Goal: Task Accomplishment & Management: Manage account settings

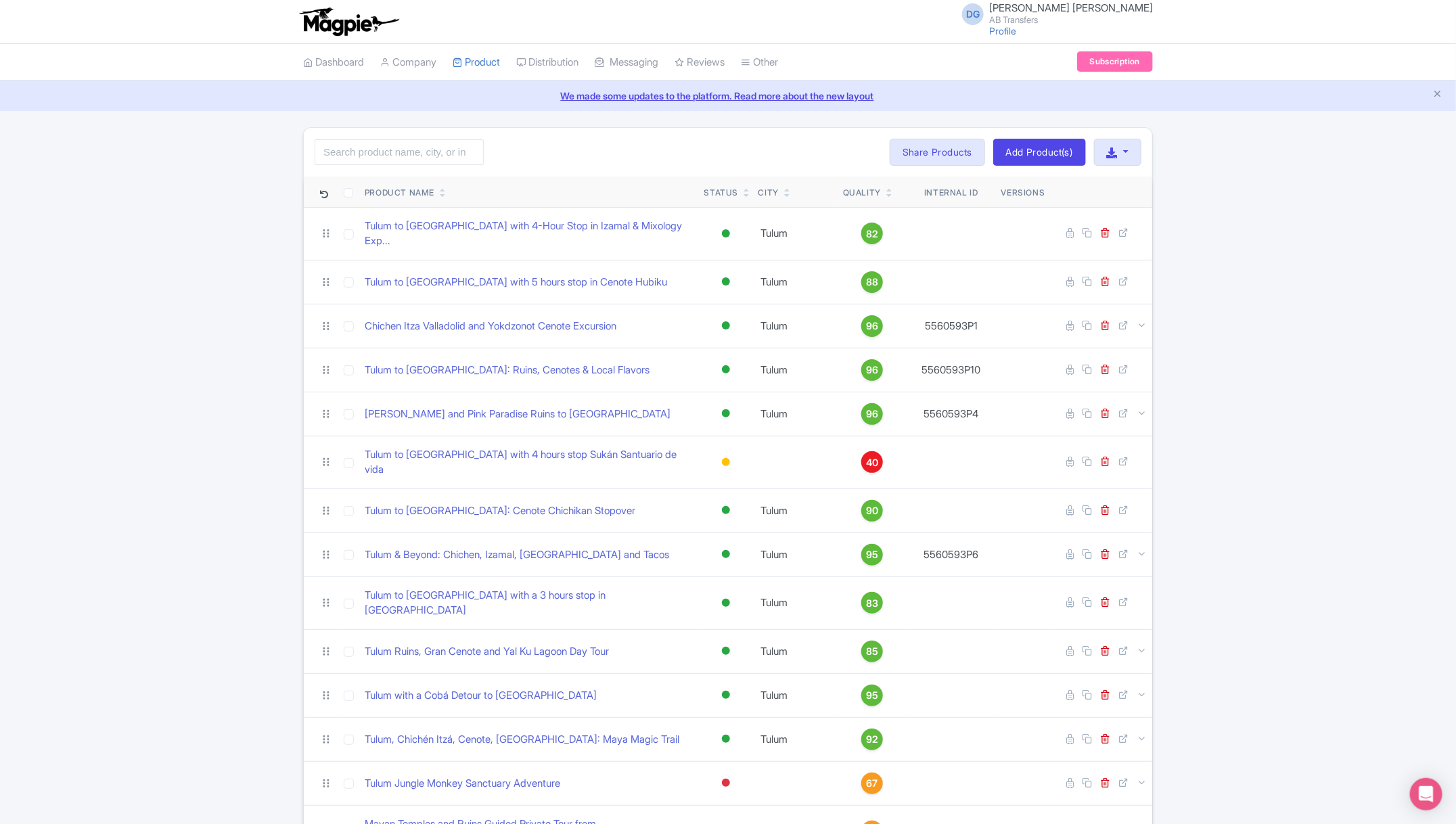
click at [1235, 486] on div "Search Bulk Actions [GEOGRAPHIC_DATA] Add to Collection Share Products Add to C…" at bounding box center [728, 536] width 1456 height 819
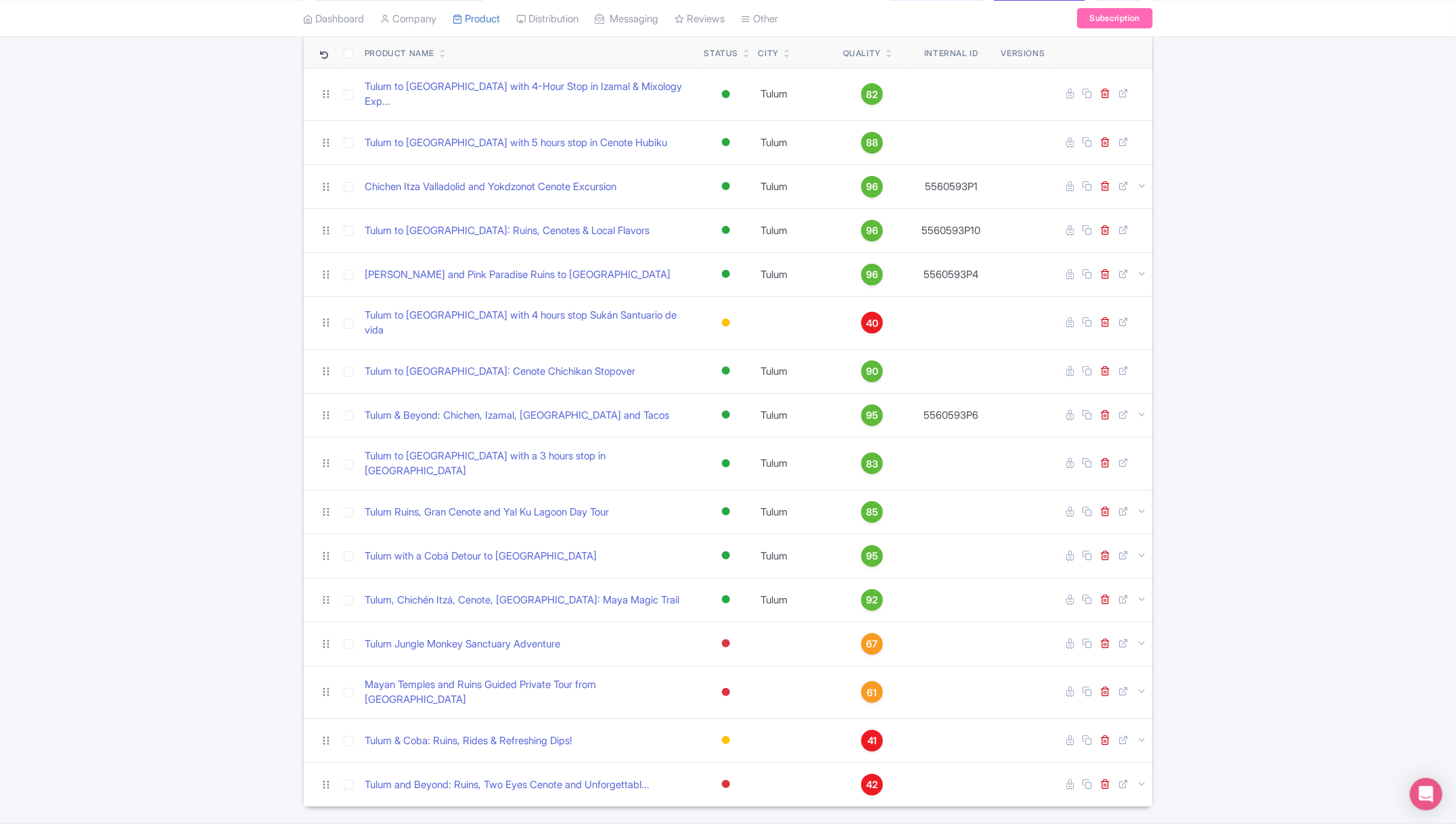
scroll to position [141, 0]
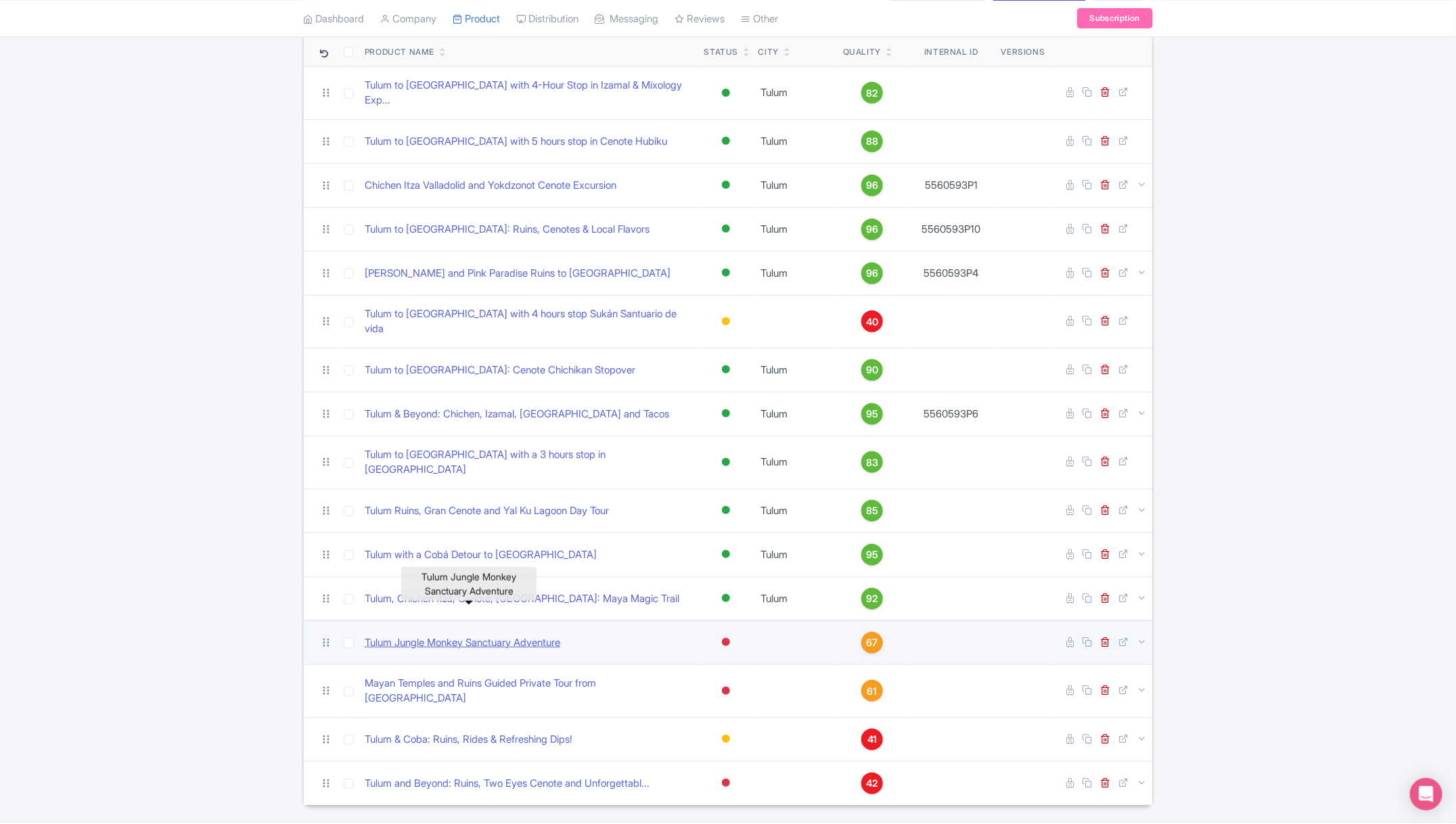
click at [535, 635] on link "Tulum Jungle Monkey Sanctuary Adventure" at bounding box center [462, 642] width 195 height 15
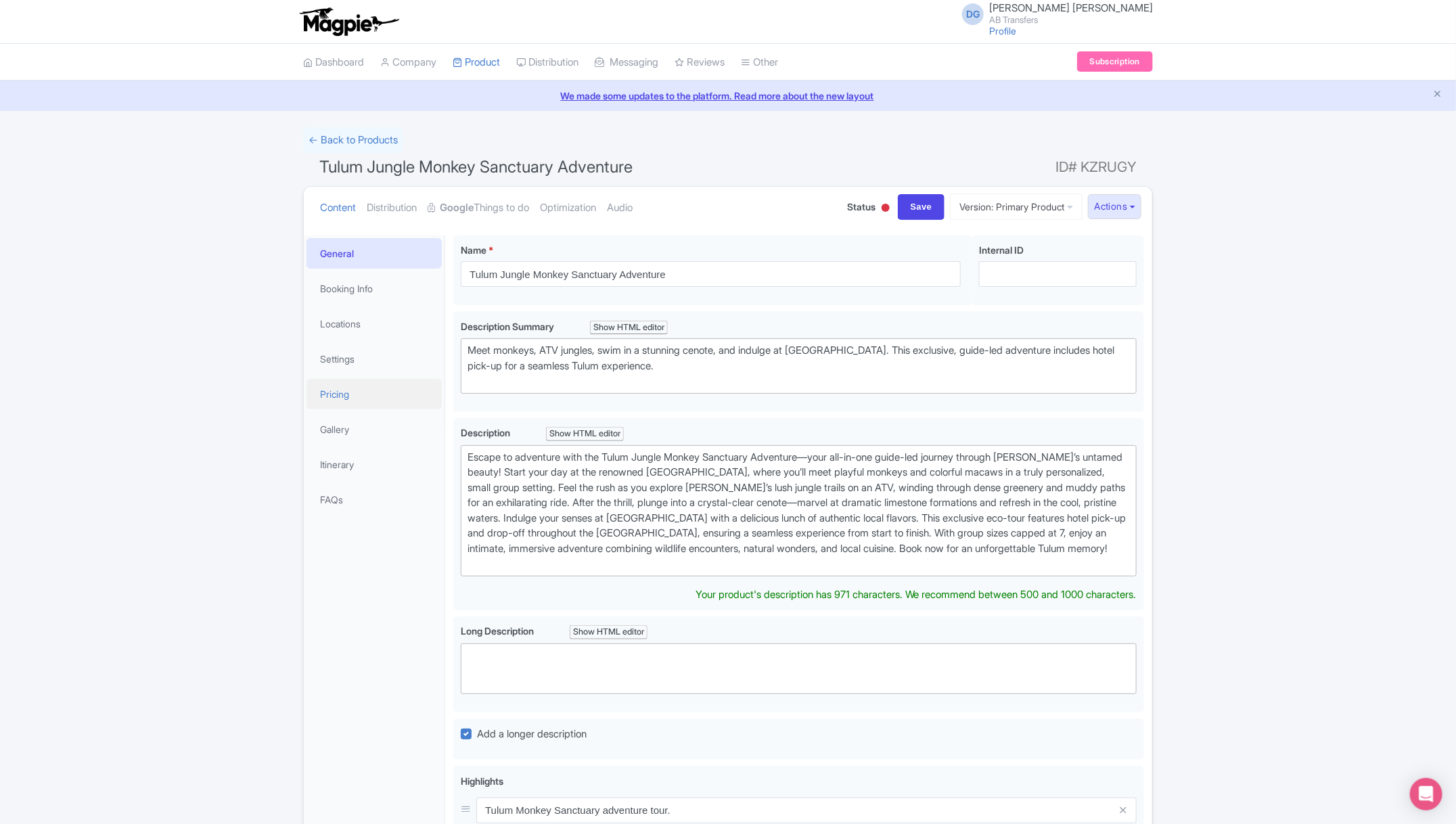
click at [356, 400] on link "Pricing" at bounding box center [374, 395] width 136 height 31
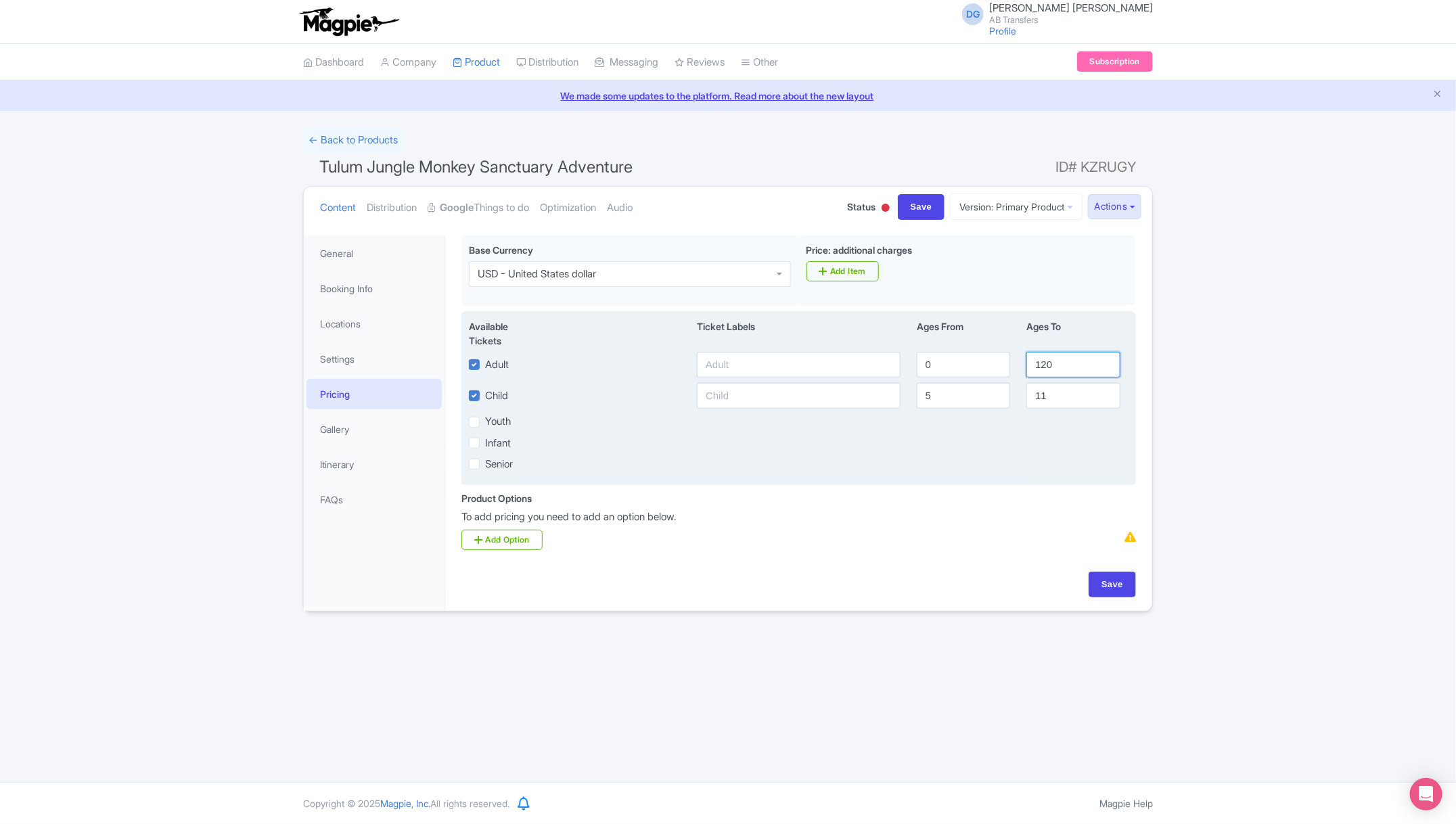
drag, startPoint x: 1058, startPoint y: 374, endPoint x: 1037, endPoint y: 373, distance: 21.0
click at [1037, 373] on input "120" at bounding box center [1073, 365] width 94 height 26
type input "1"
click at [1055, 398] on input "11" at bounding box center [1073, 395] width 94 height 26
type input "1"
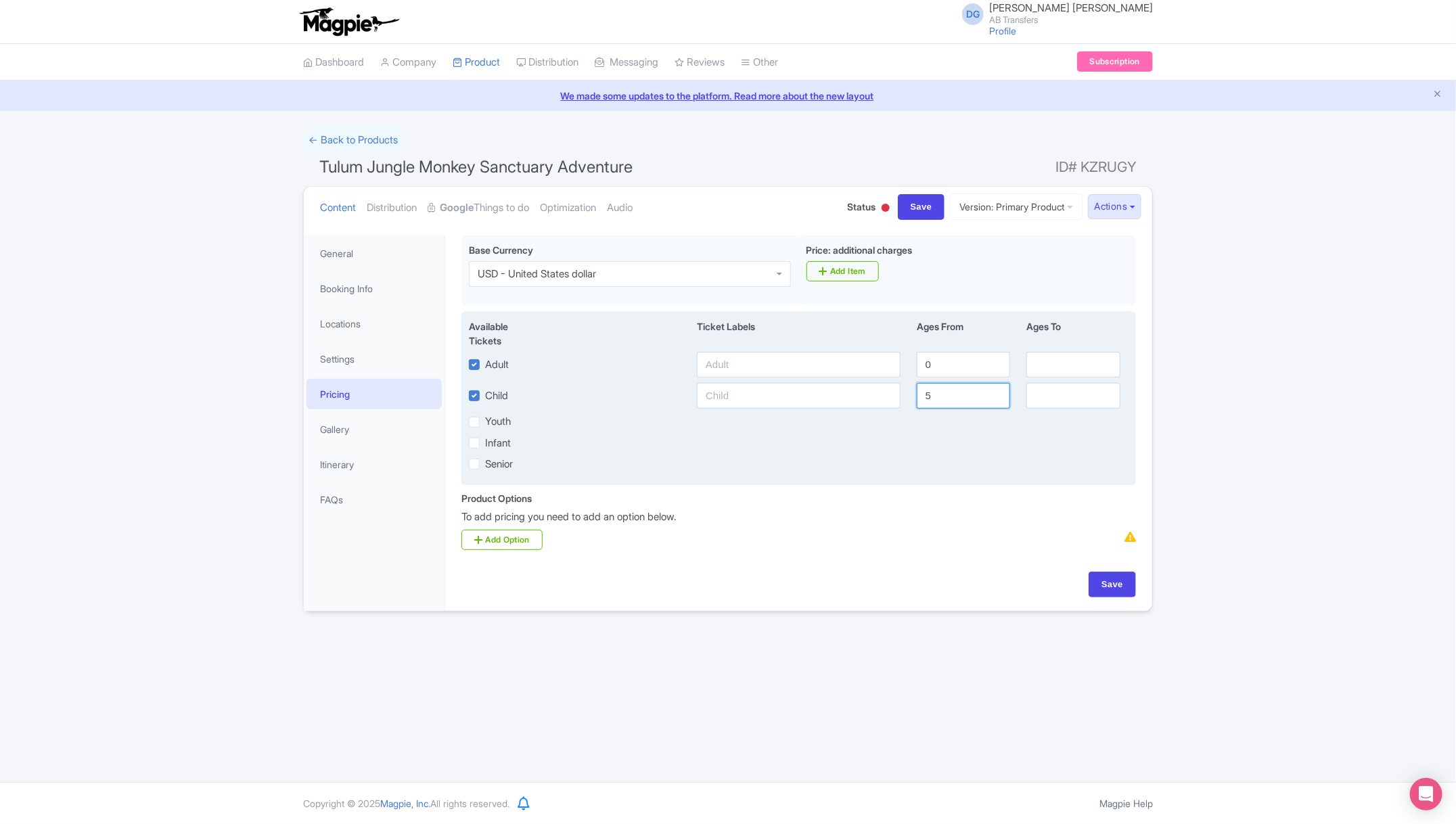
click at [955, 392] on input "5" at bounding box center [964, 395] width 94 height 26
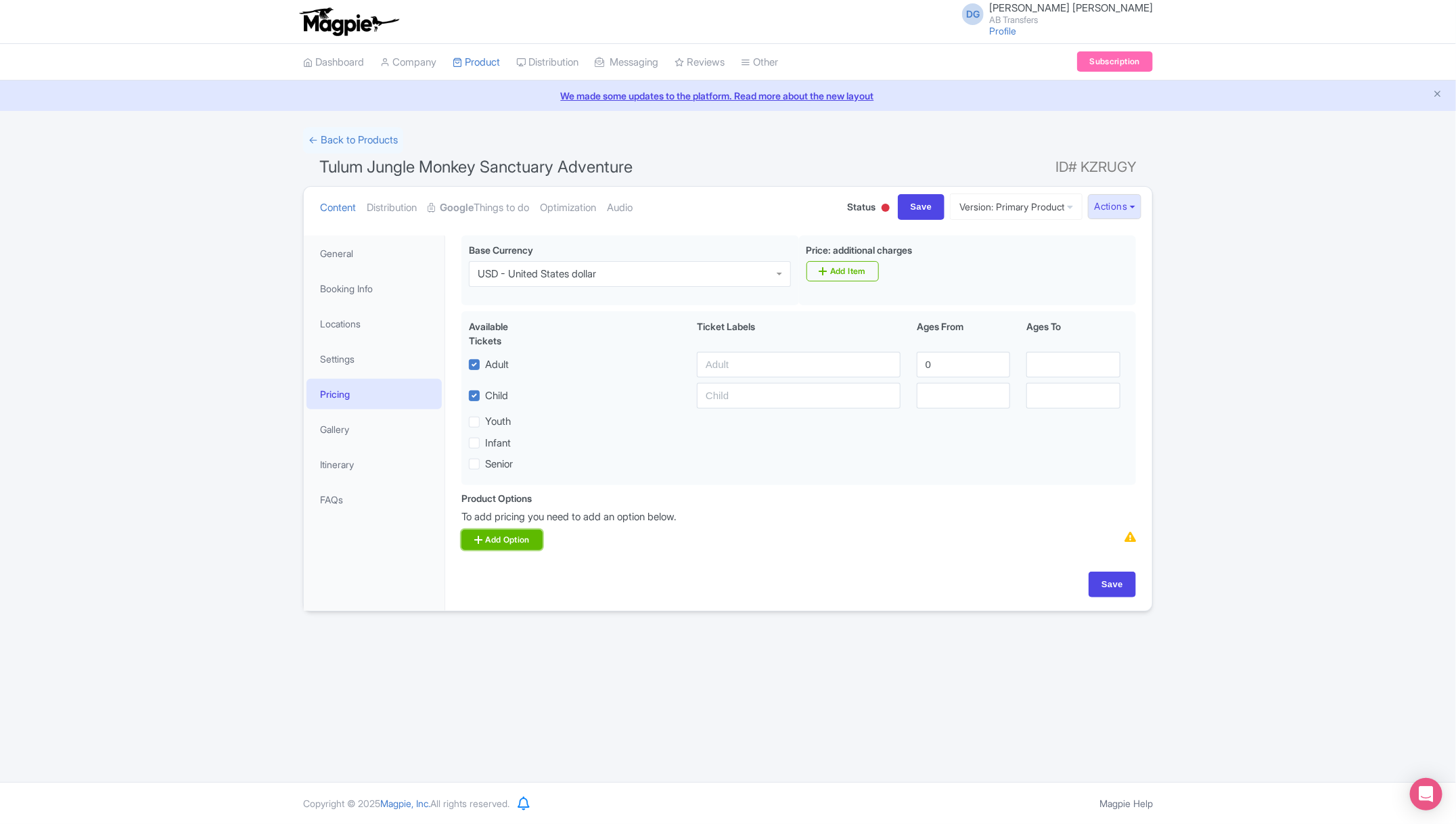
click at [505, 535] on link "Add Option" at bounding box center [501, 540] width 81 height 20
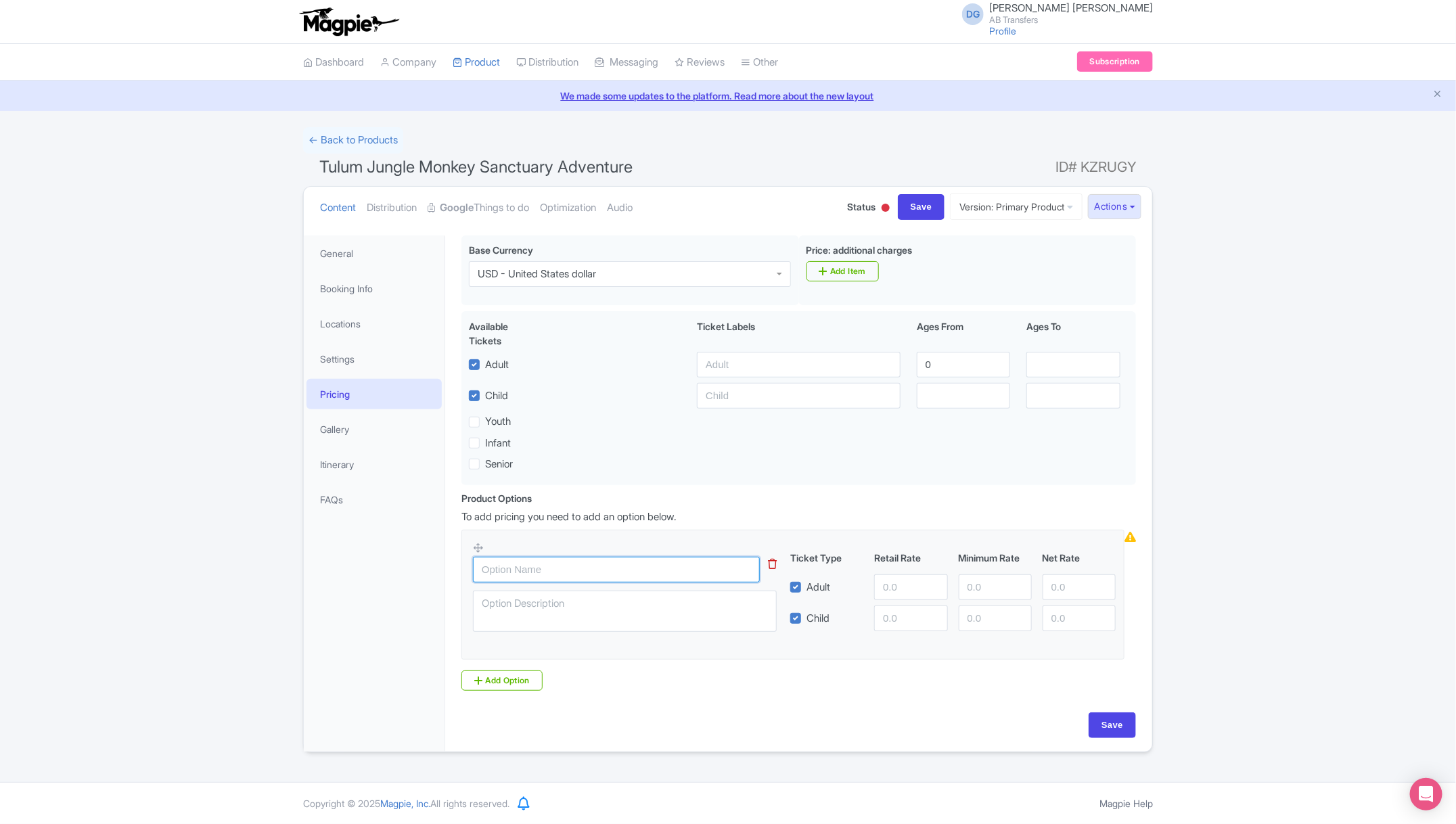
click at [529, 568] on input "text" at bounding box center [616, 569] width 287 height 26
paste input "Sedan 1- 3 passengers"
type input "Sedan 1- 3 passengers"
click at [496, 683] on link "Add Option" at bounding box center [501, 681] width 81 height 20
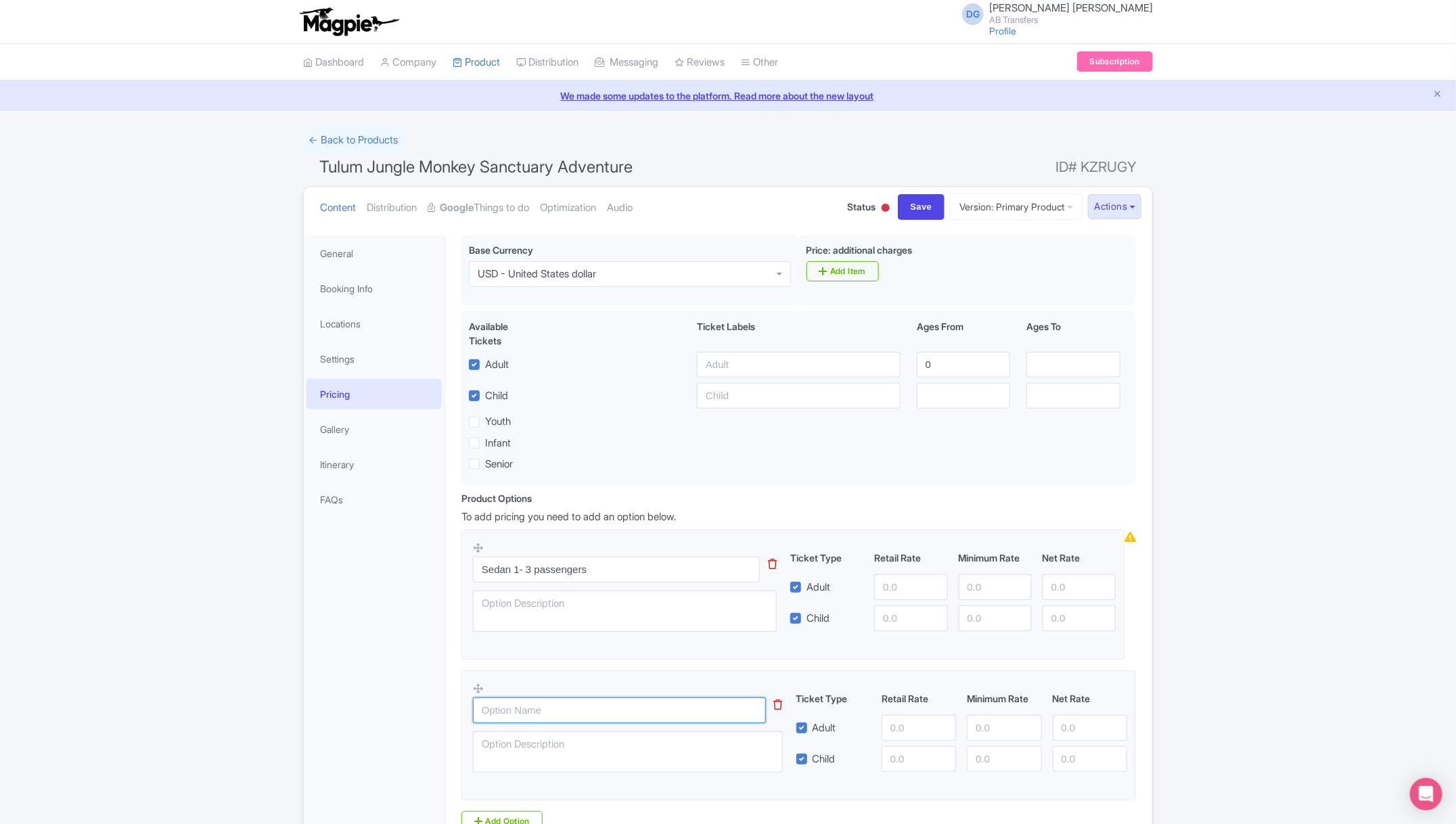
click at [525, 715] on input "text" at bounding box center [620, 710] width 293 height 26
paste input "Minivan 4 - 7 passengers"
type input "Minivan 4 - 7 passengers"
click at [483, 820] on link "Add Option" at bounding box center [501, 821] width 81 height 20
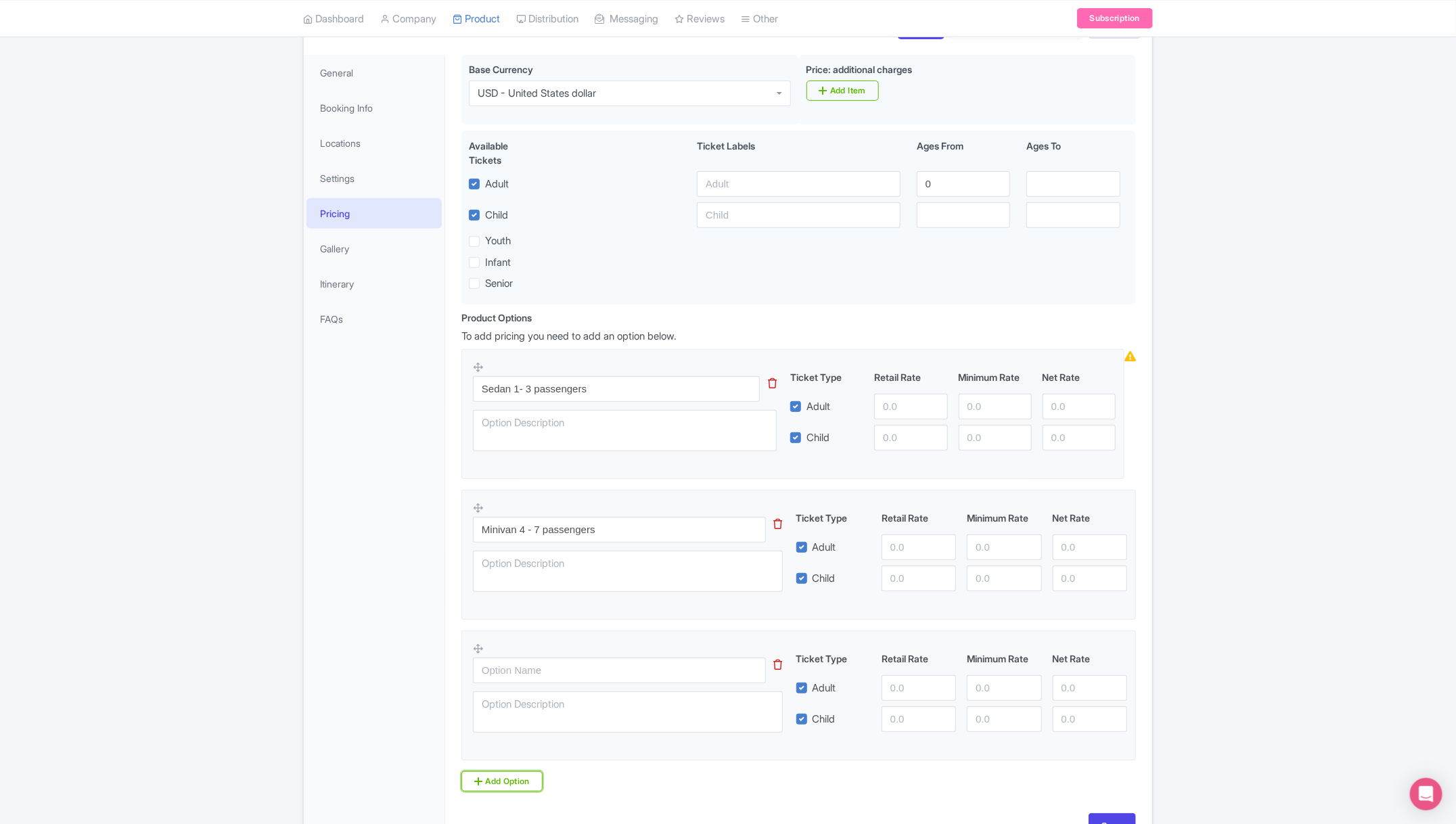
scroll to position [203, 0]
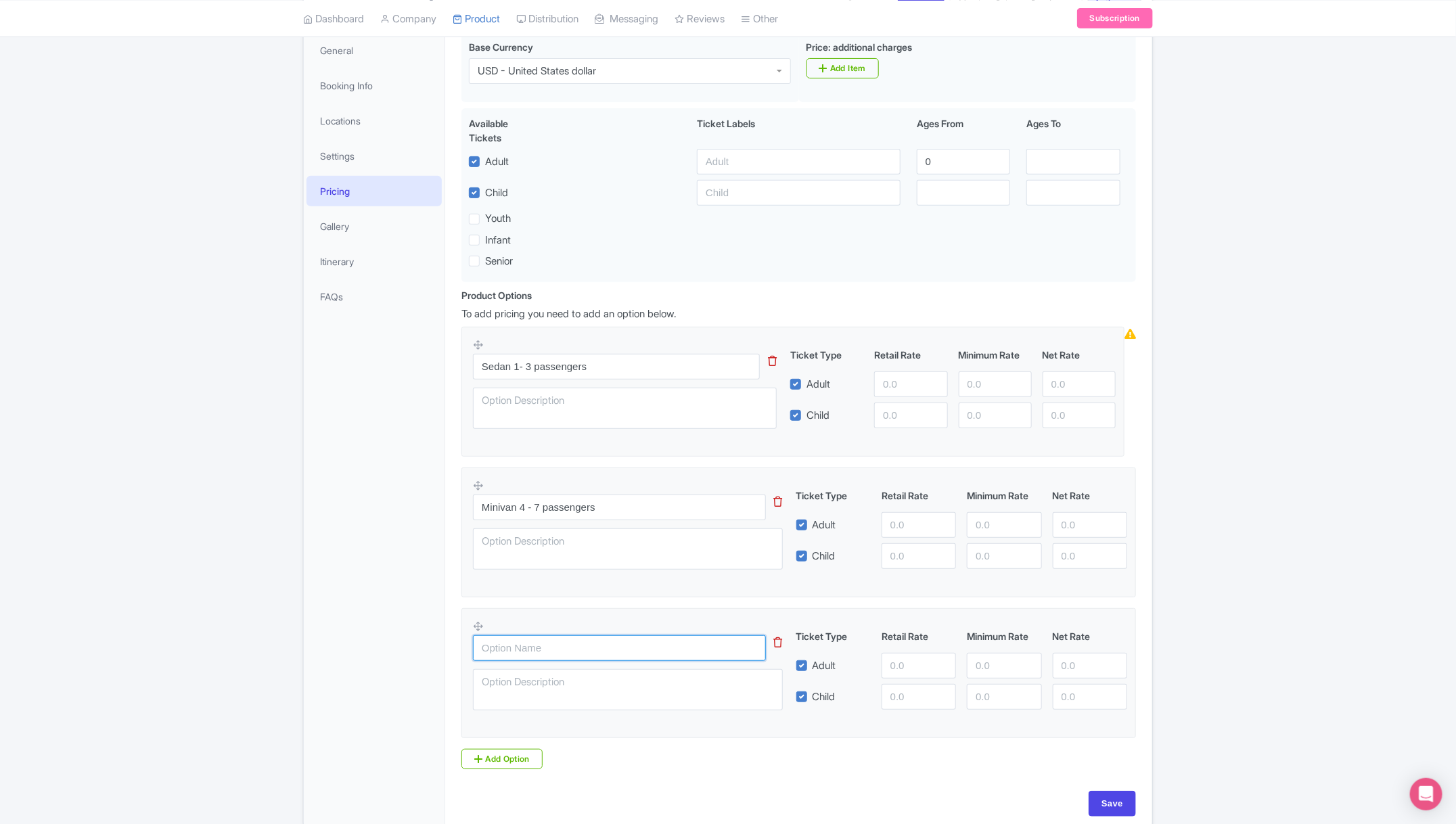
click at [548, 646] on input "text" at bounding box center [620, 648] width 293 height 26
paste input "Van 8 - 10 passengers"
type input "Van 8 - 10 passengers"
click at [623, 371] on input "Sedan 1- 3 passengers" at bounding box center [616, 366] width 287 height 26
type input "Sedan 1- 3 passengers $300 USD"
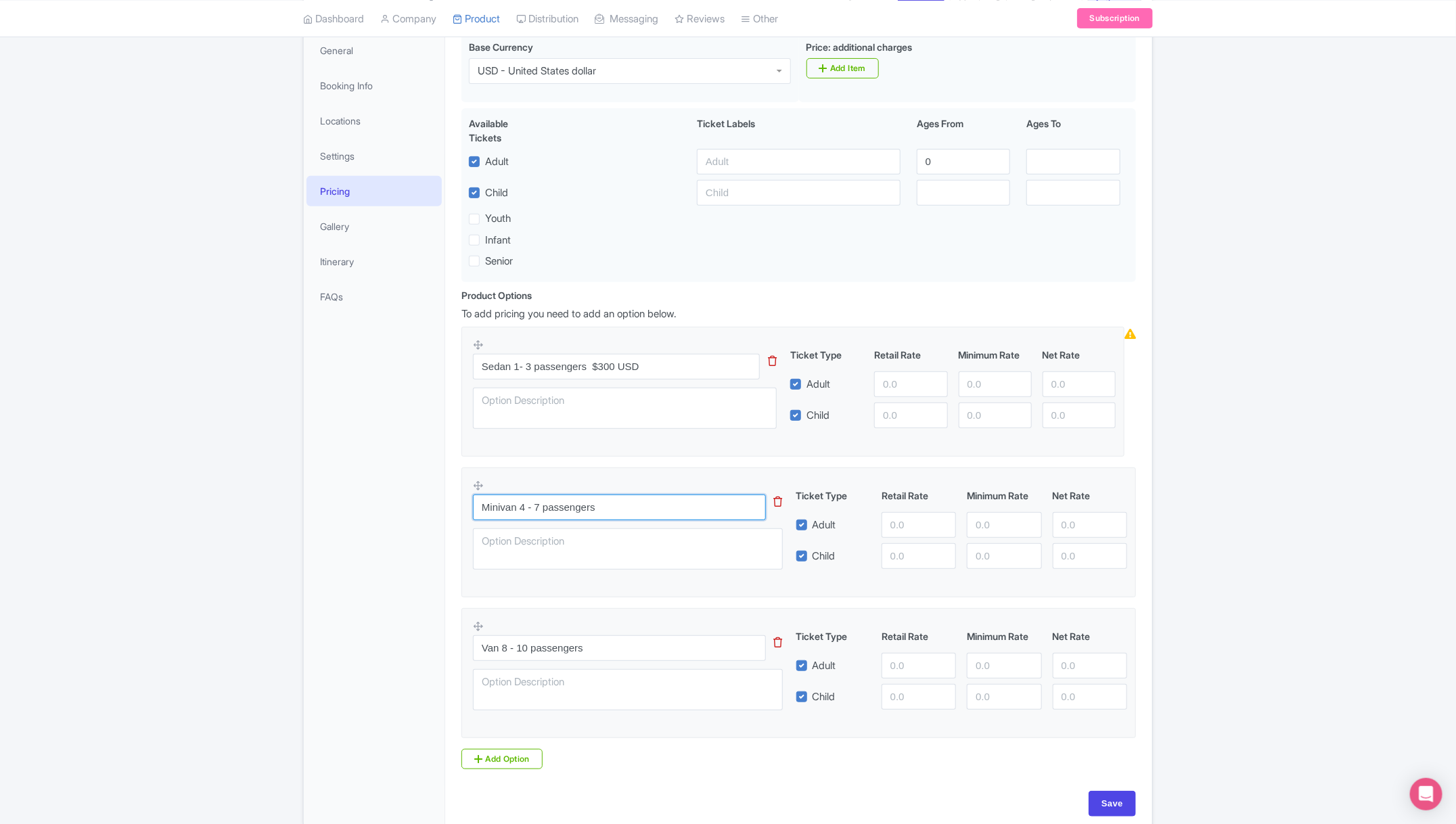
click at [624, 516] on input "Minivan 4 - 7 passengers" at bounding box center [620, 507] width 293 height 26
type input "Minivan 4 - 7 passengers $375 USD"
click at [615, 641] on input "Van 8 - 10 passengers" at bounding box center [620, 648] width 293 height 26
click at [609, 649] on input "Van 8 - 10 passengers" at bounding box center [620, 648] width 293 height 26
type input "Van 8 - 10 passengers $435 USD"
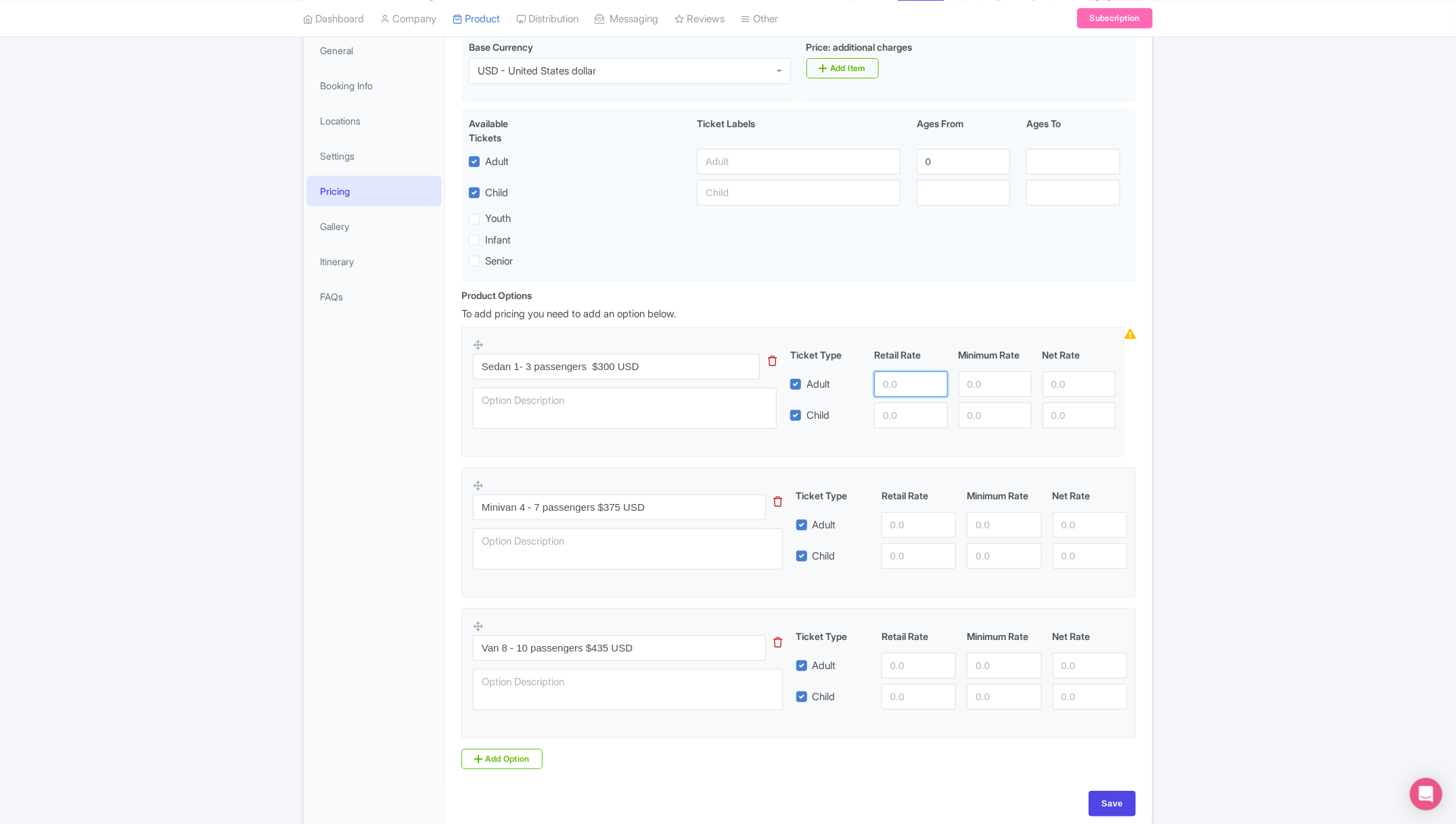
click at [911, 383] on input "number" at bounding box center [911, 384] width 73 height 26
type input "300"
click at [901, 530] on input "number" at bounding box center [918, 525] width 74 height 26
type input "375"
click at [893, 671] on input "number" at bounding box center [918, 666] width 74 height 26
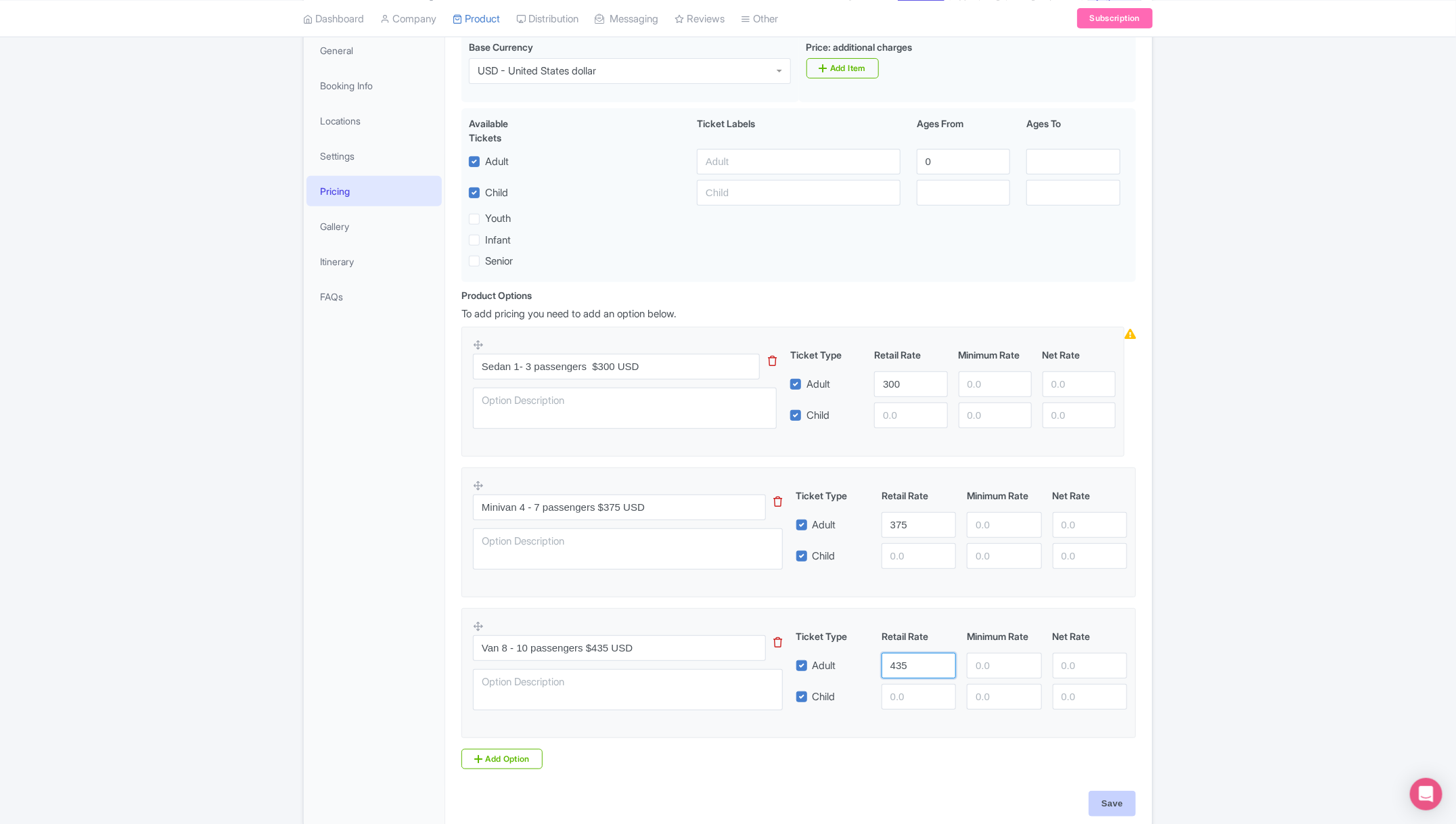
type input "435"
click at [1115, 808] on input "Save" at bounding box center [1112, 804] width 48 height 26
type input "Saving..."
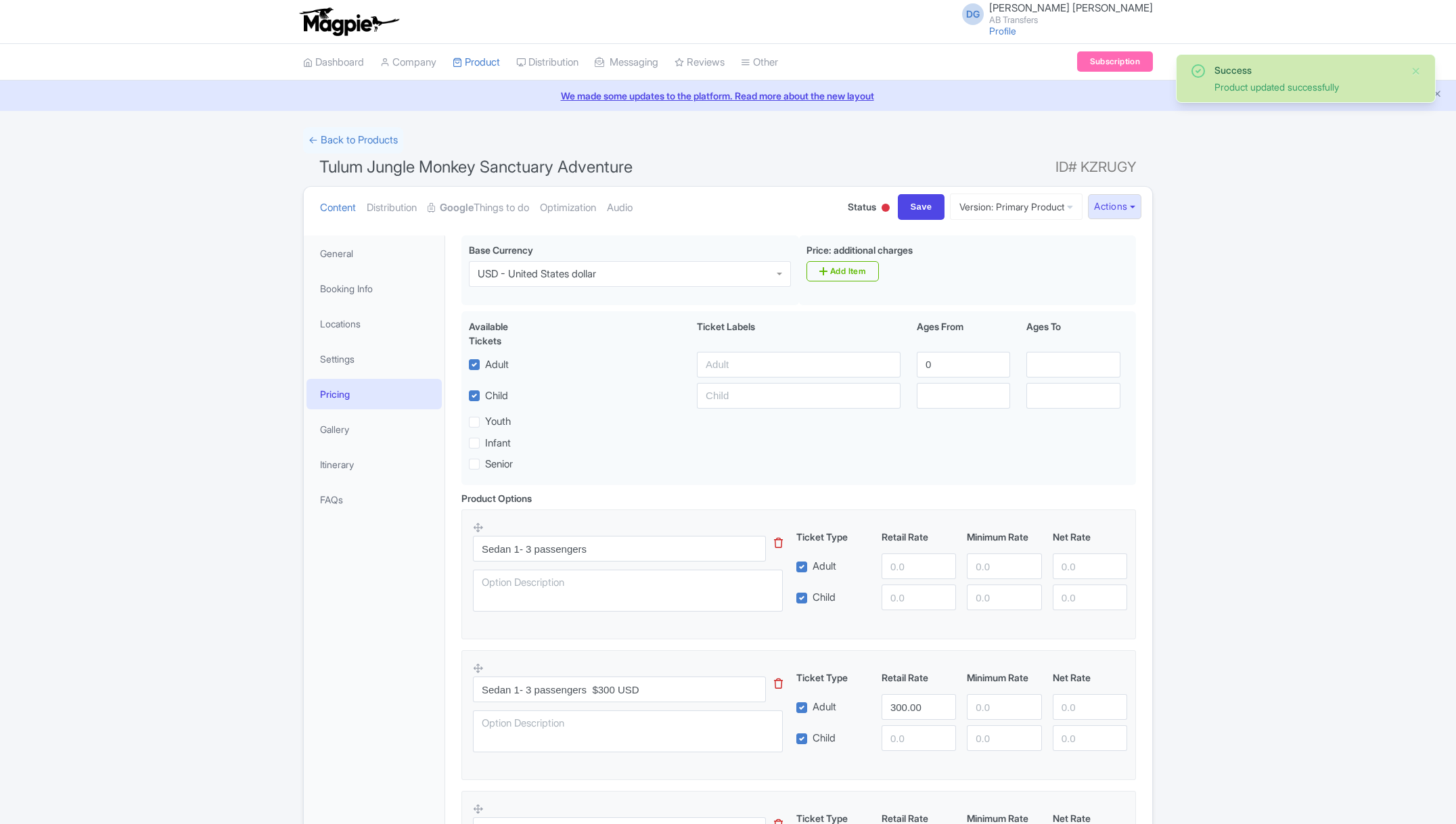
scroll to position [234, 0]
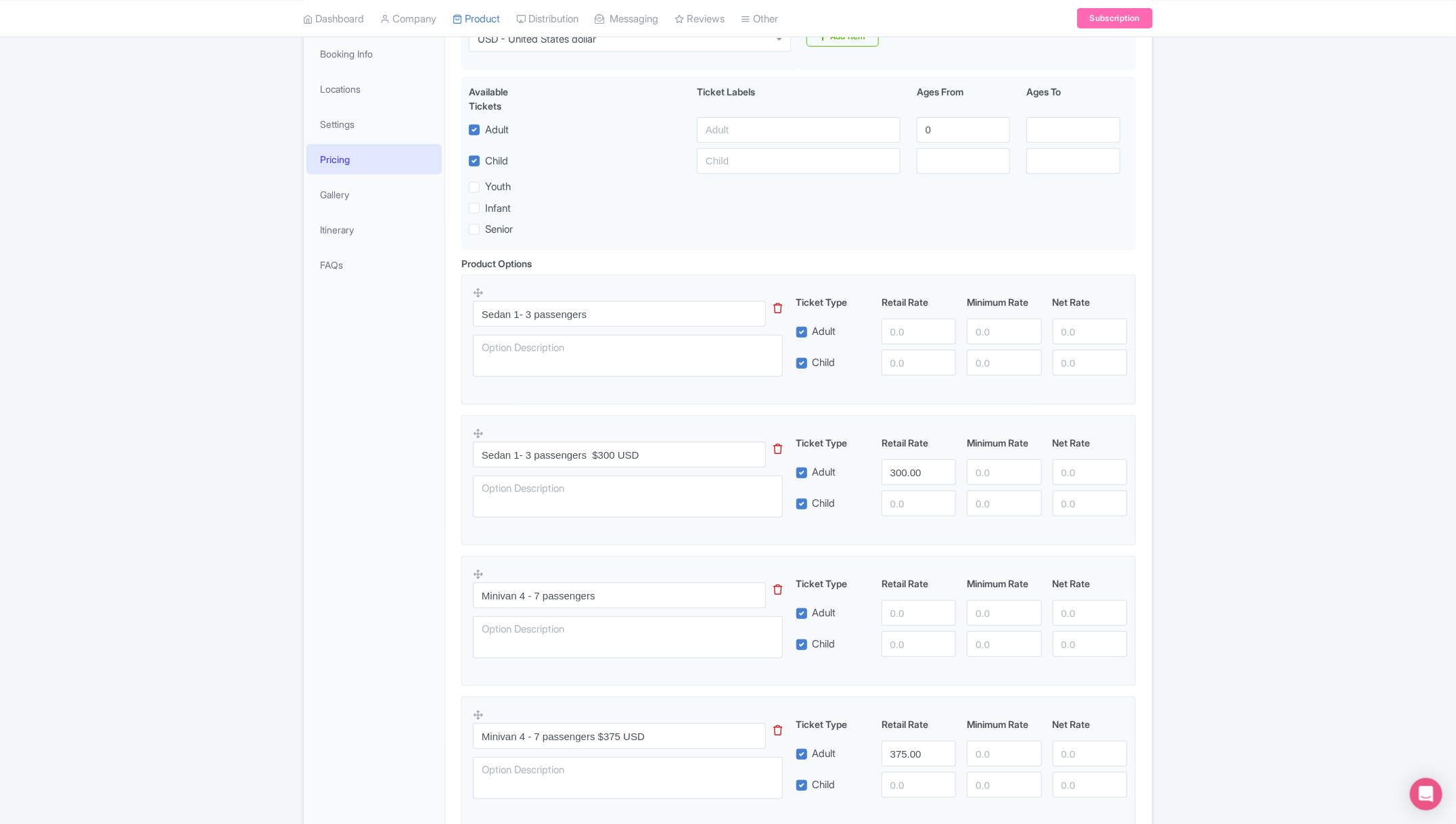
click at [1320, 185] on div "Success Product updated successfully ← Back to Products Tulum Jungle Monkey San…" at bounding box center [728, 546] width 1456 height 1308
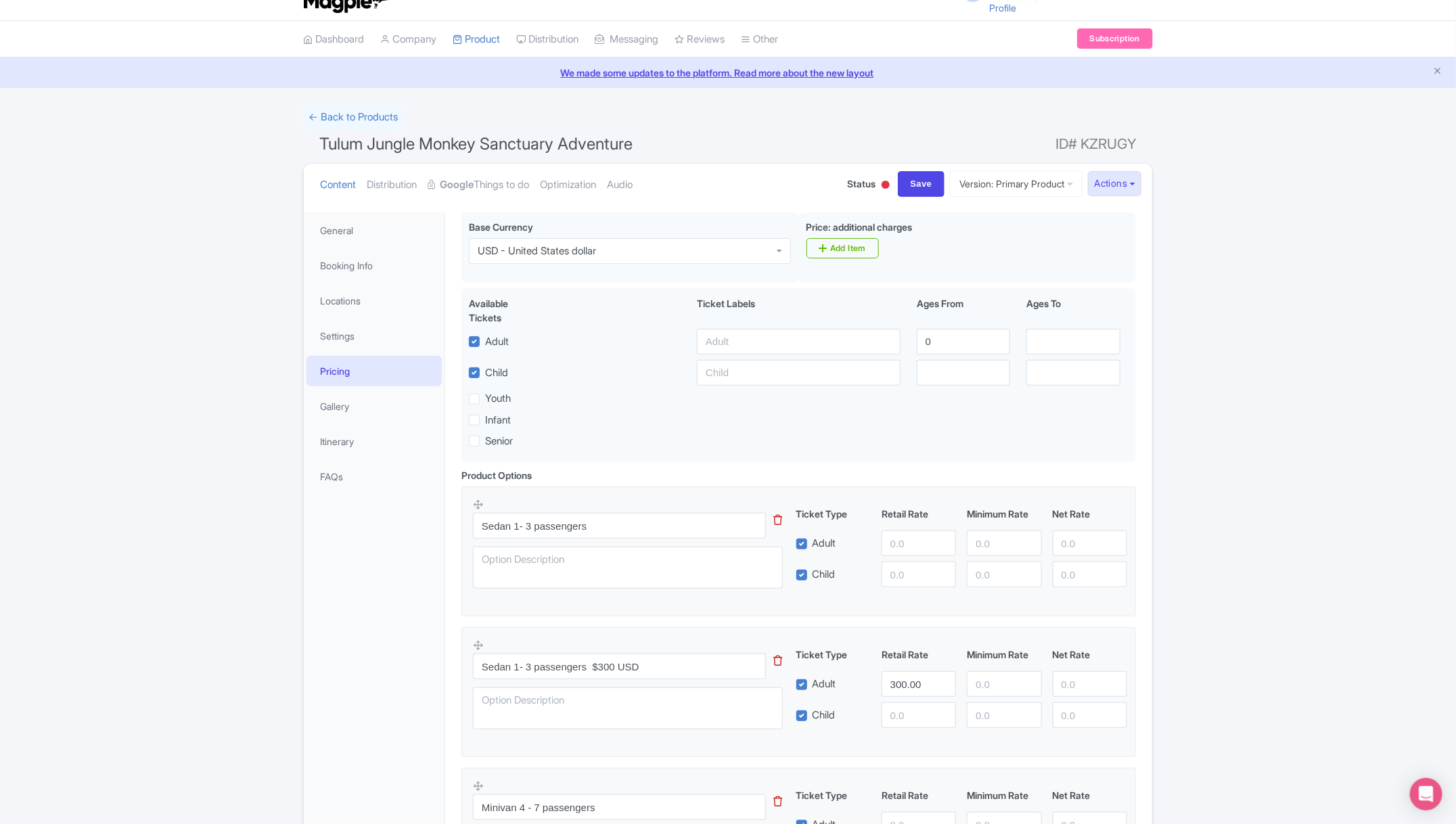
scroll to position [0, 0]
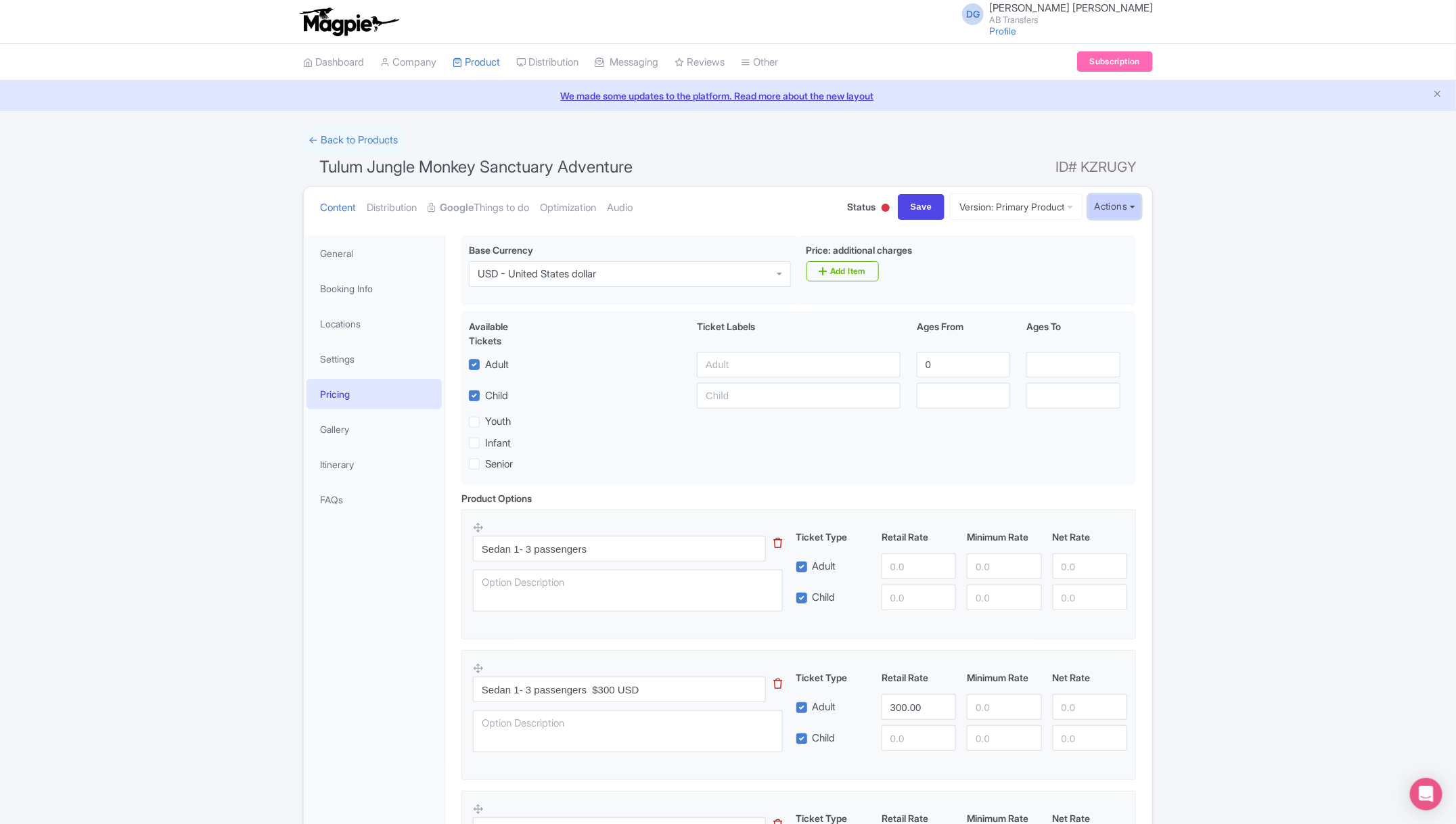
click at [1112, 208] on button "Actions" at bounding box center [1114, 206] width 54 height 25
click at [945, 246] on link "Customer View" at bounding box center [935, 245] width 130 height 21
click at [778, 543] on icon at bounding box center [778, 543] width 9 height 10
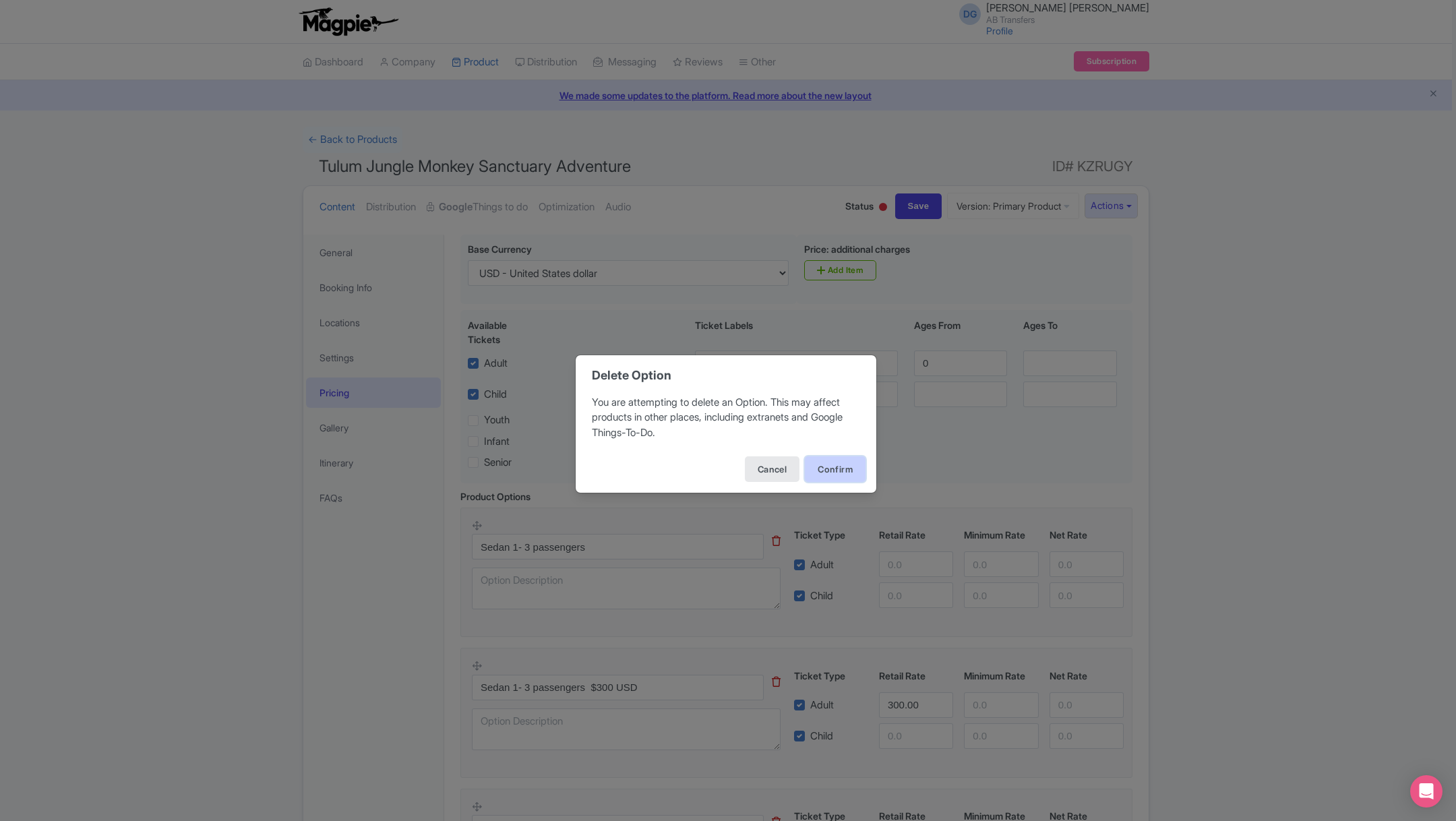
click at [832, 460] on button "Confirm" at bounding box center [835, 469] width 60 height 25
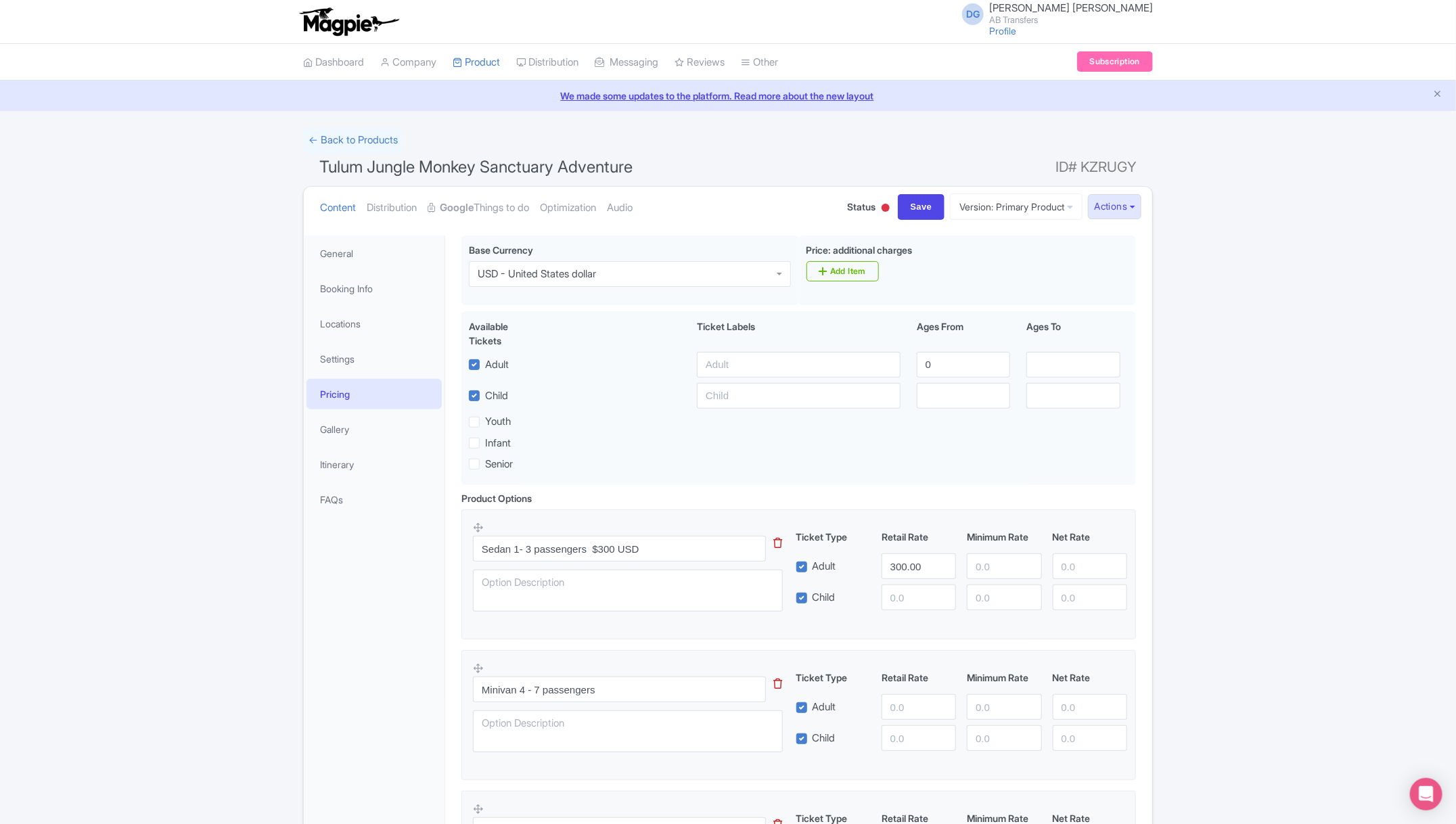
click at [779, 683] on icon at bounding box center [778, 683] width 9 height 10
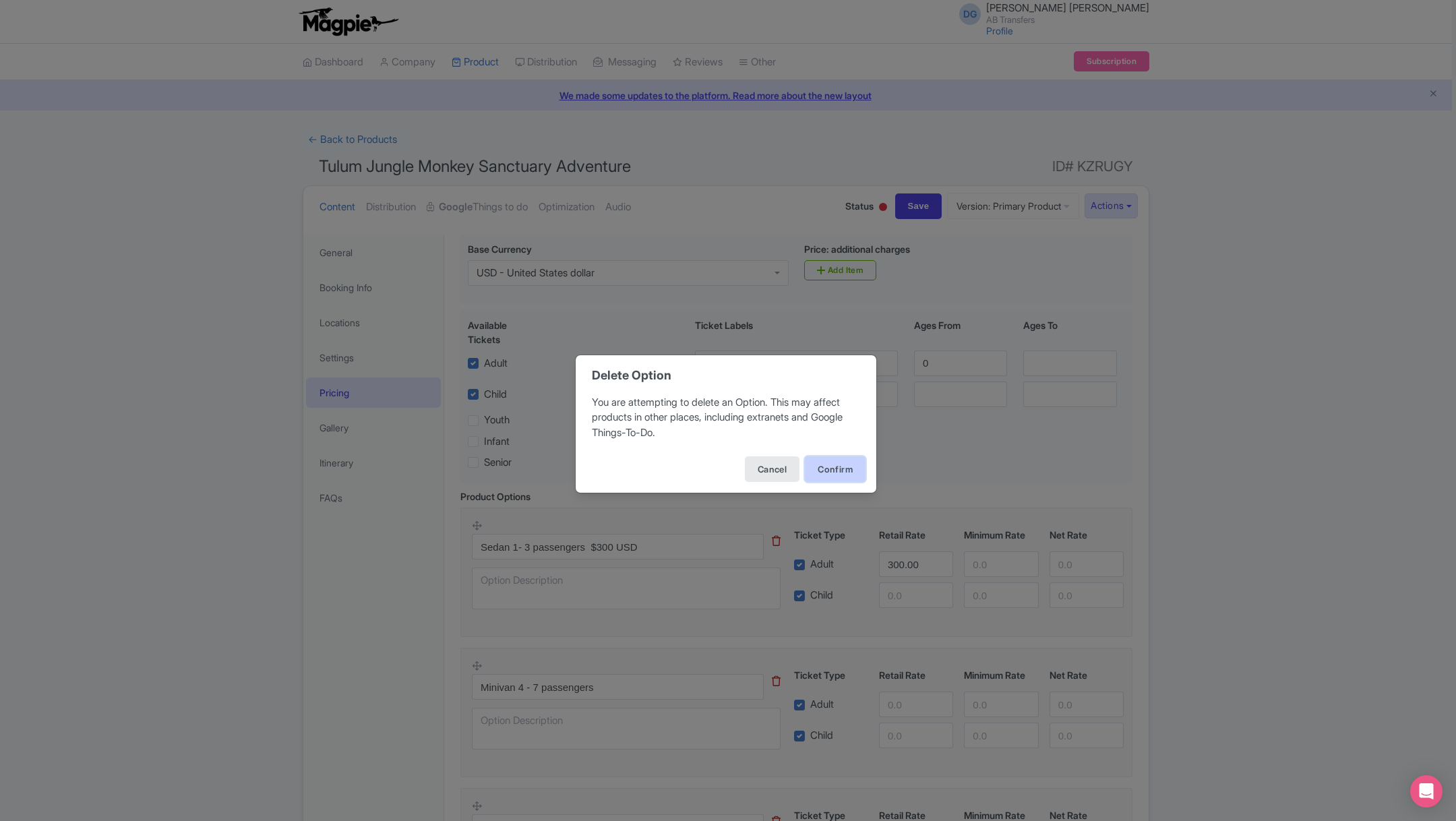
click at [830, 472] on button "Confirm" at bounding box center [835, 469] width 60 height 25
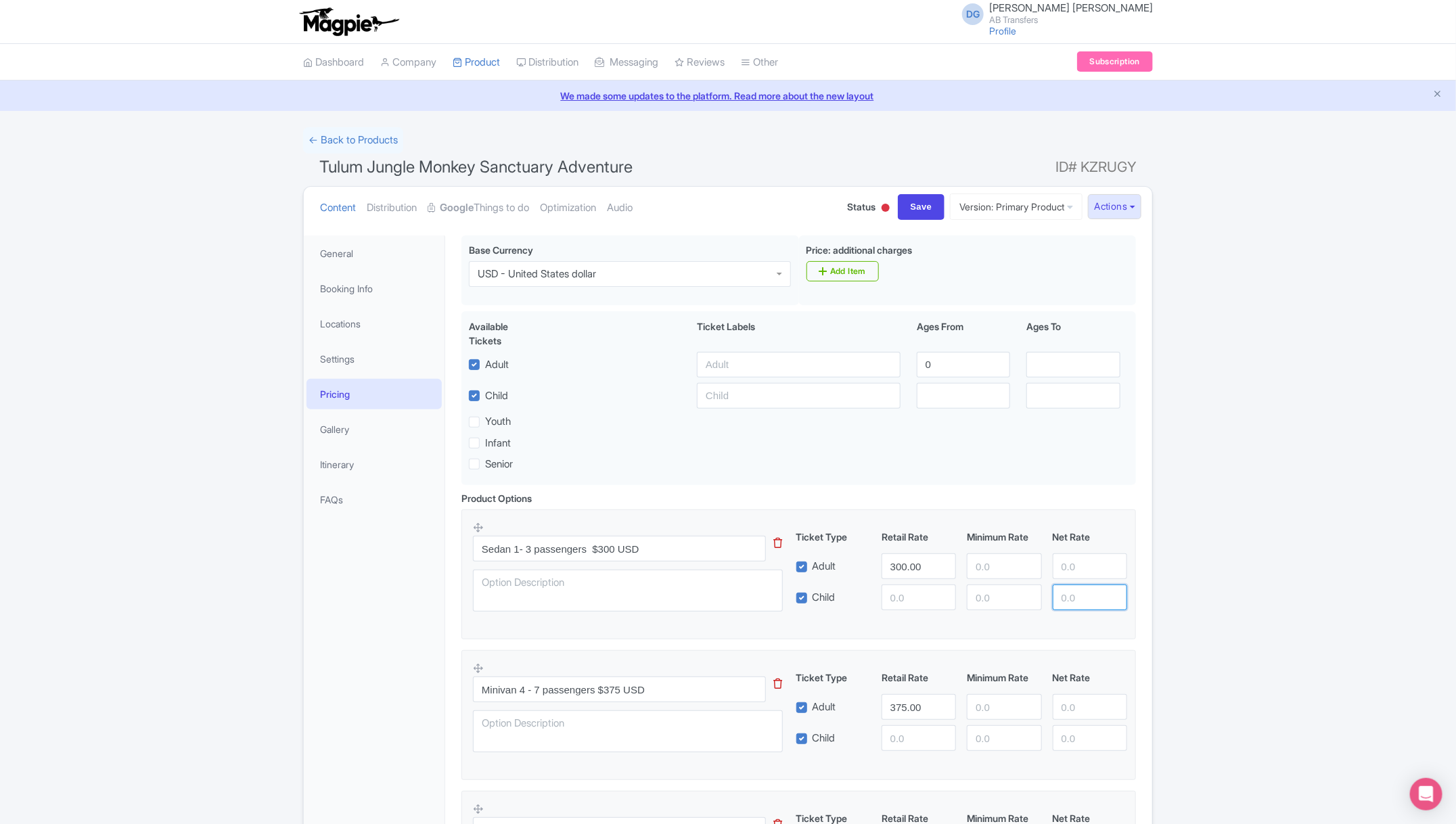
click at [1262, 606] on div "← Back to Products Tulum Jungle Monkey Sanctuary Adventure ID# KZRUGY Content D…" at bounding box center [728, 640] width 1456 height 1027
type input "0"
drag, startPoint x: 1461, startPoint y: 508, endPoint x: 1461, endPoint y: 598, distance: 90.0
click at [1456, 599] on html "DG Daniella Gabriela Munguia AB Transfers Profile Users Settings Sign out Dashb…" at bounding box center [728, 412] width 1456 height 824
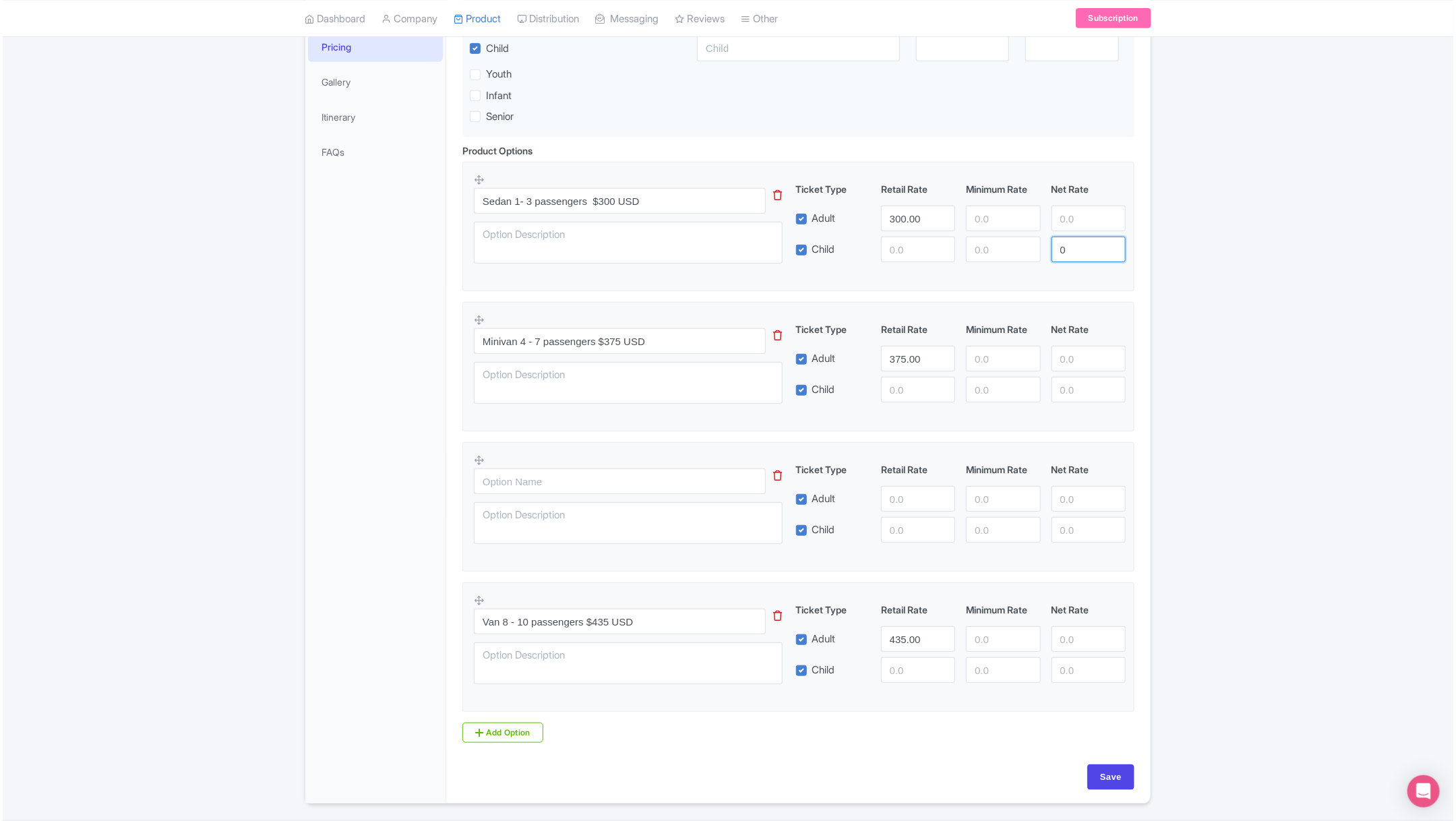
scroll to position [348, 0]
click at [773, 473] on icon at bounding box center [775, 474] width 8 height 10
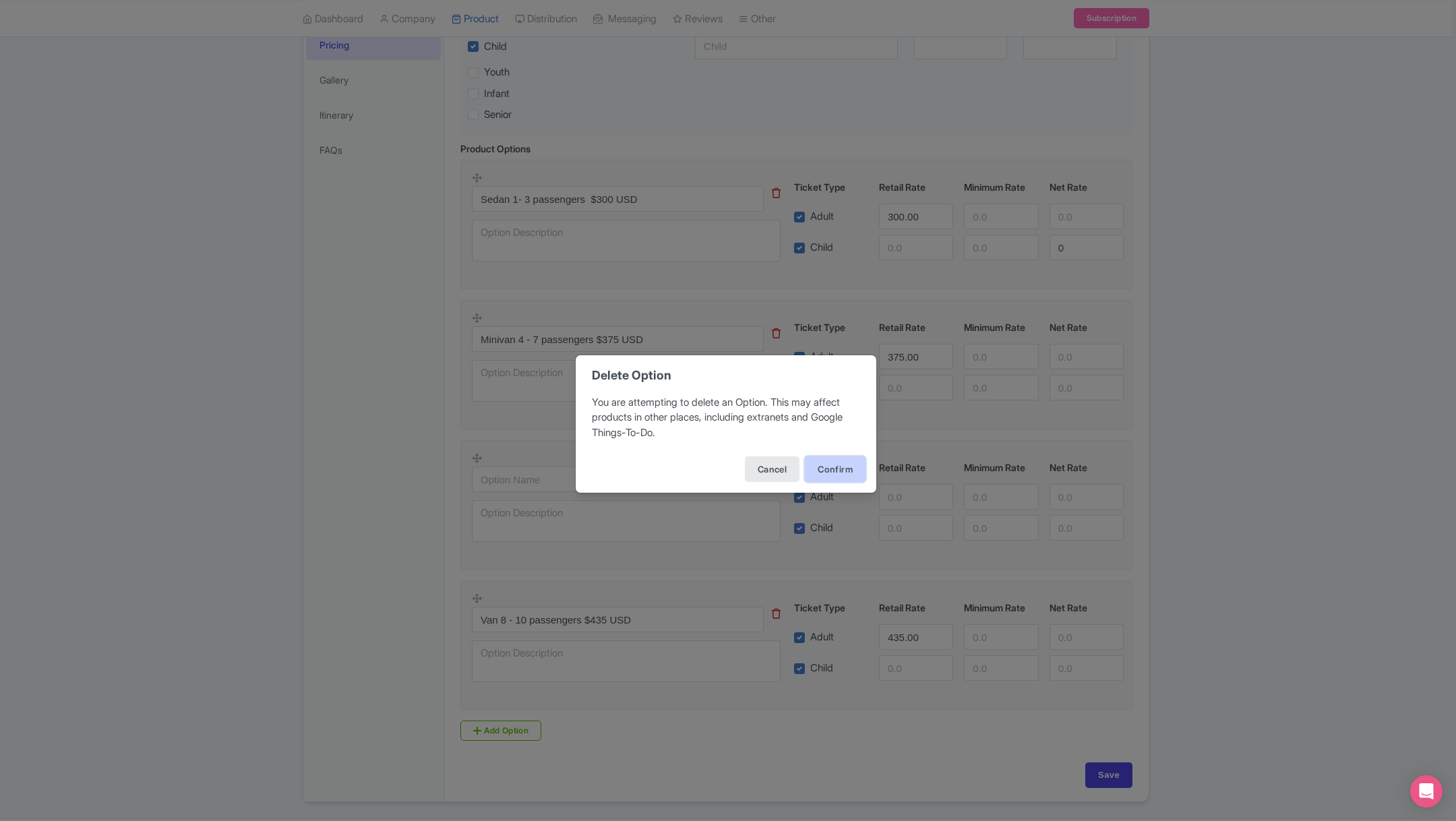
click at [827, 463] on button "Confirm" at bounding box center [835, 469] width 60 height 25
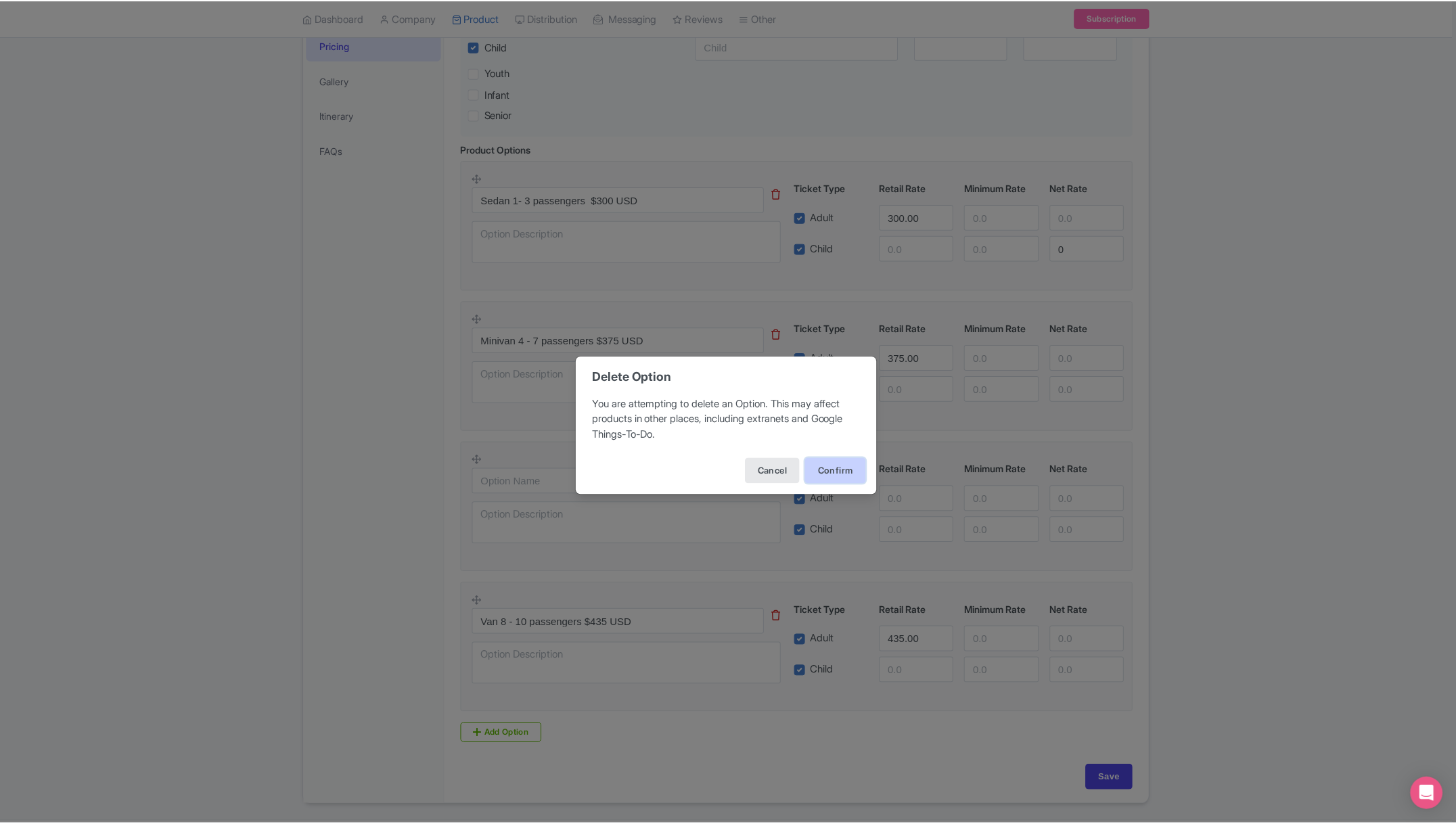
scroll to position [247, 0]
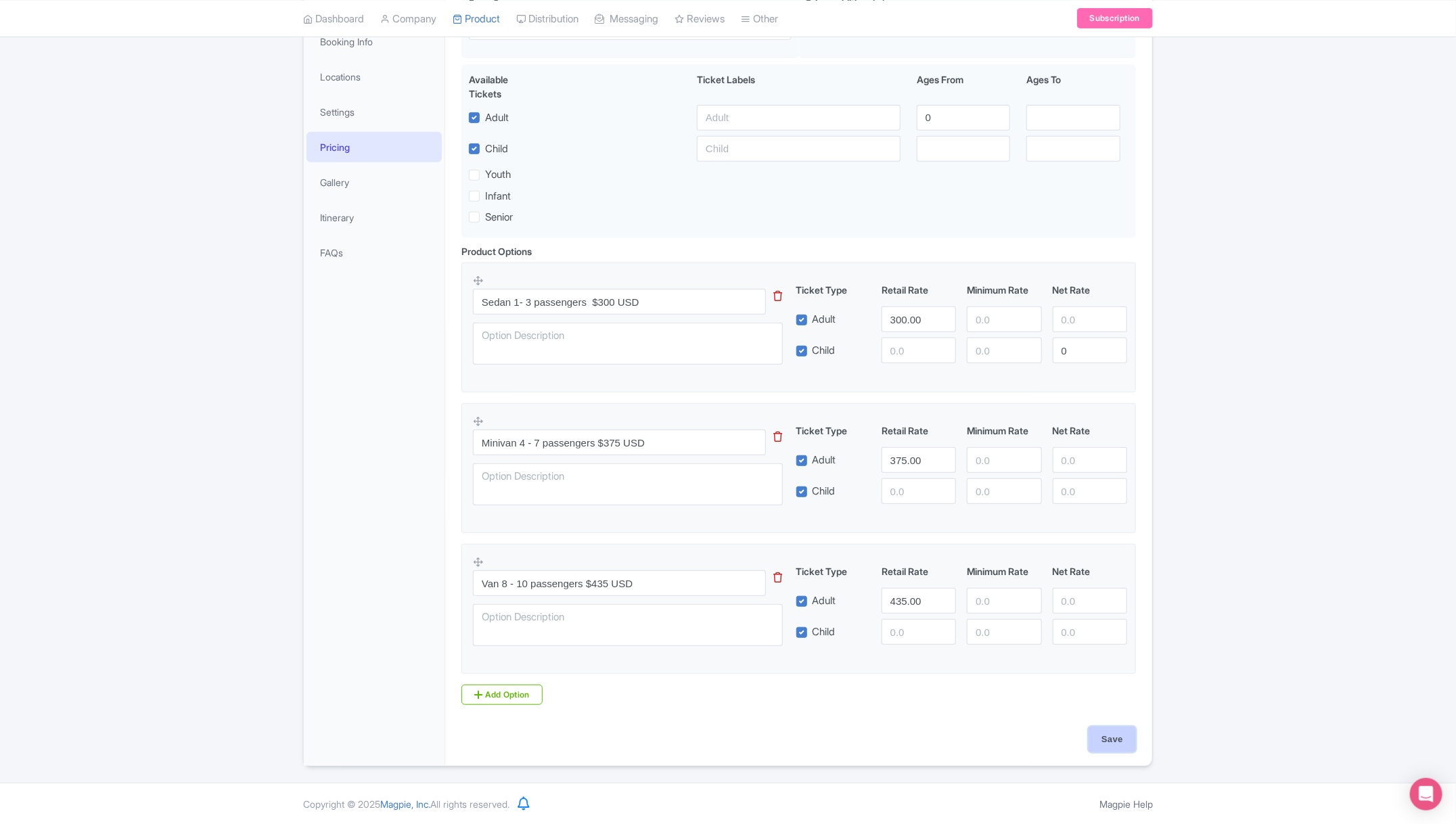
click at [1127, 737] on input "Save" at bounding box center [1112, 740] width 48 height 26
type input "Saving..."
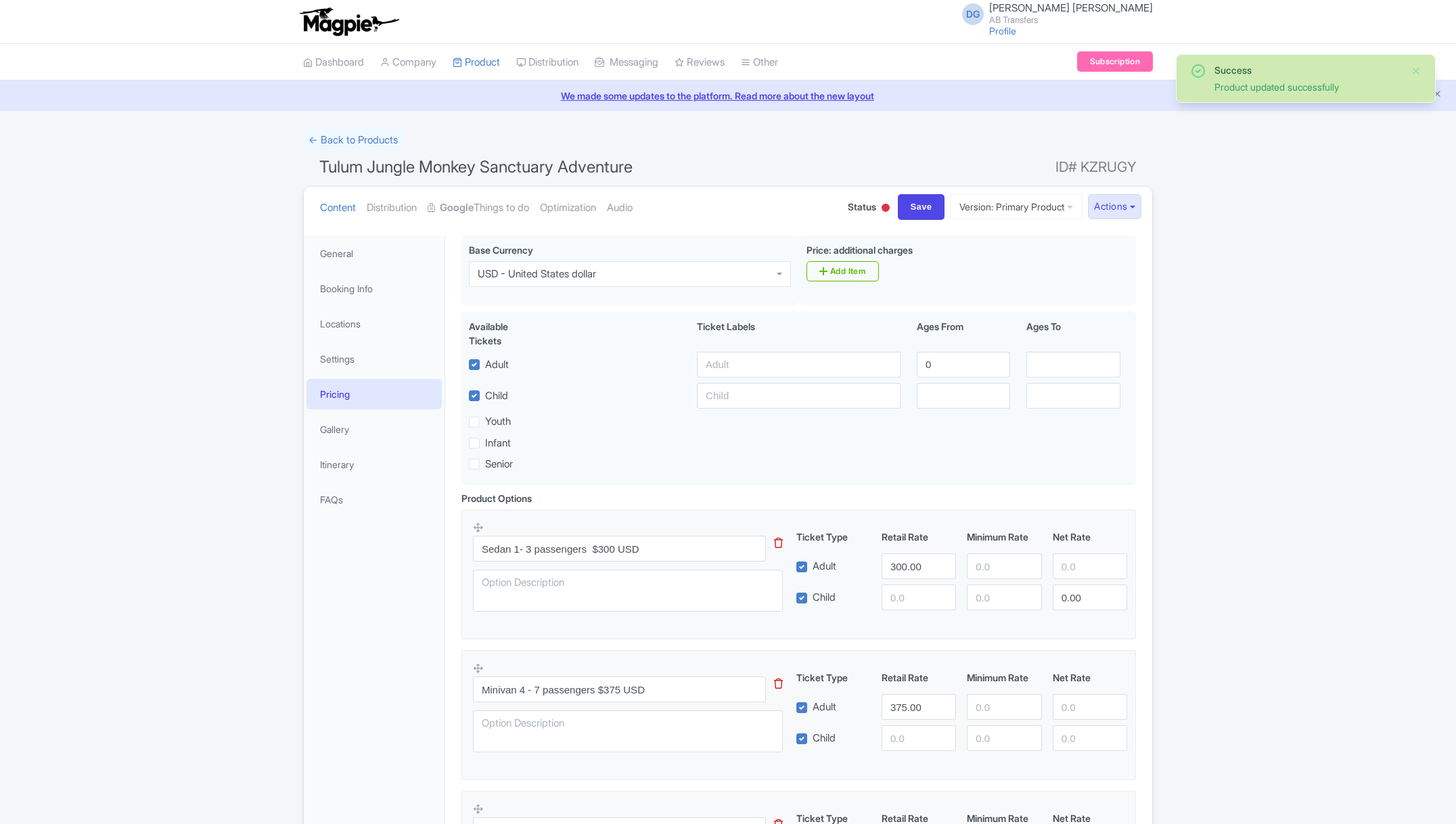
scroll to position [234, 0]
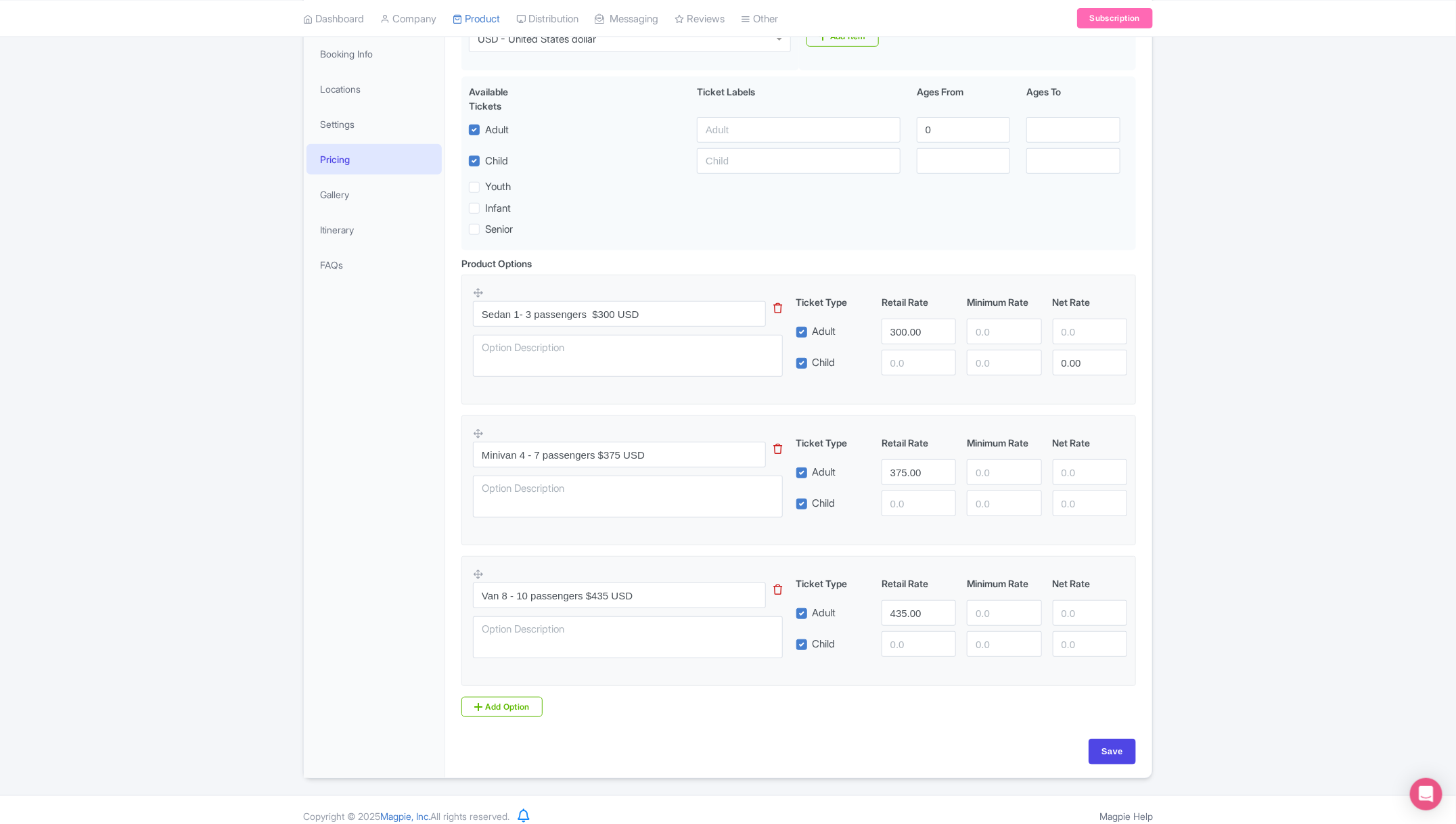
click at [199, 314] on div "Success Product updated successfully ← Back to Products [GEOGRAPHIC_DATA] Adven…" at bounding box center [728, 336] width 1456 height 886
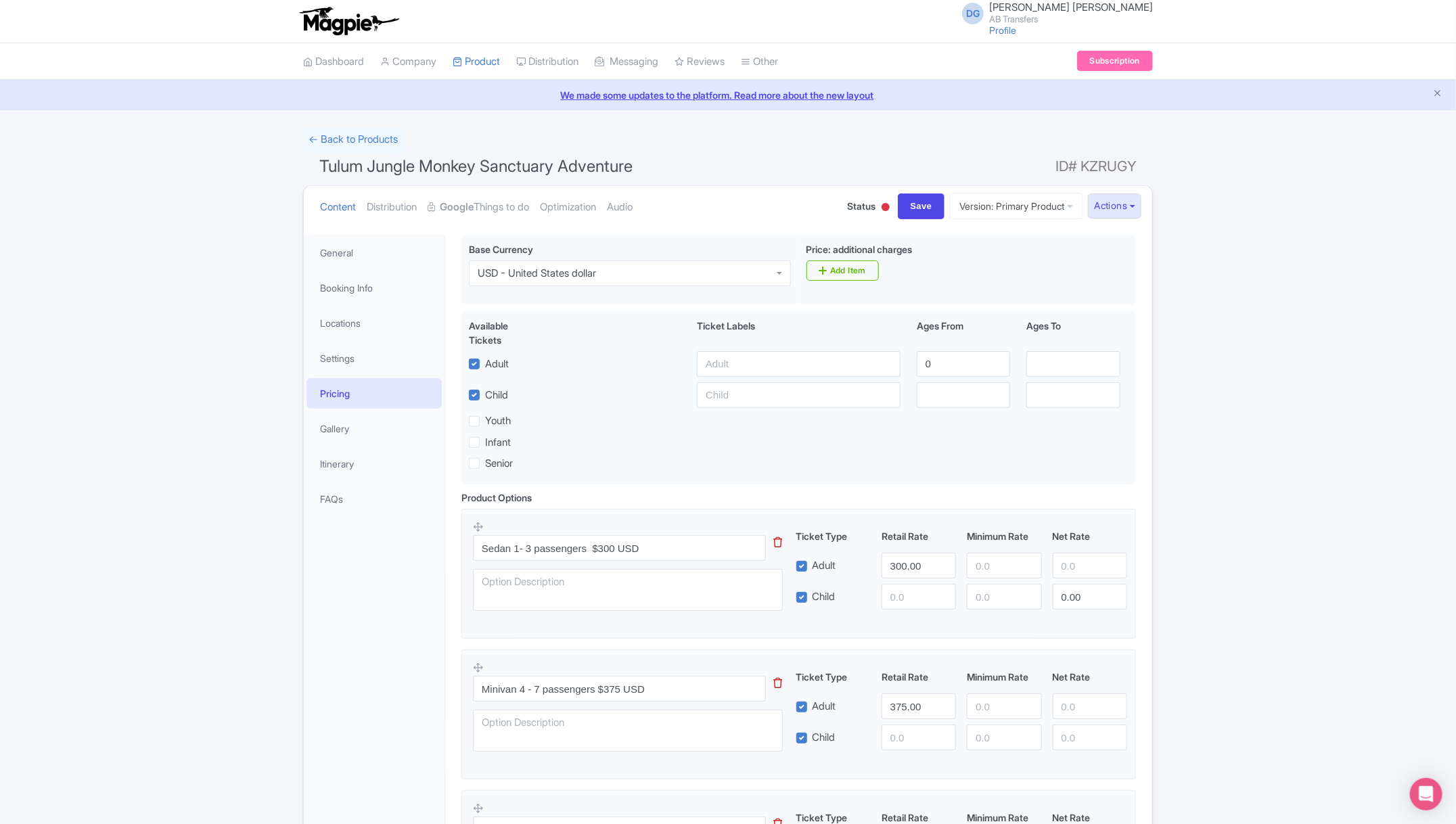
scroll to position [0, 0]
click at [576, 202] on link "Optimization" at bounding box center [568, 208] width 56 height 43
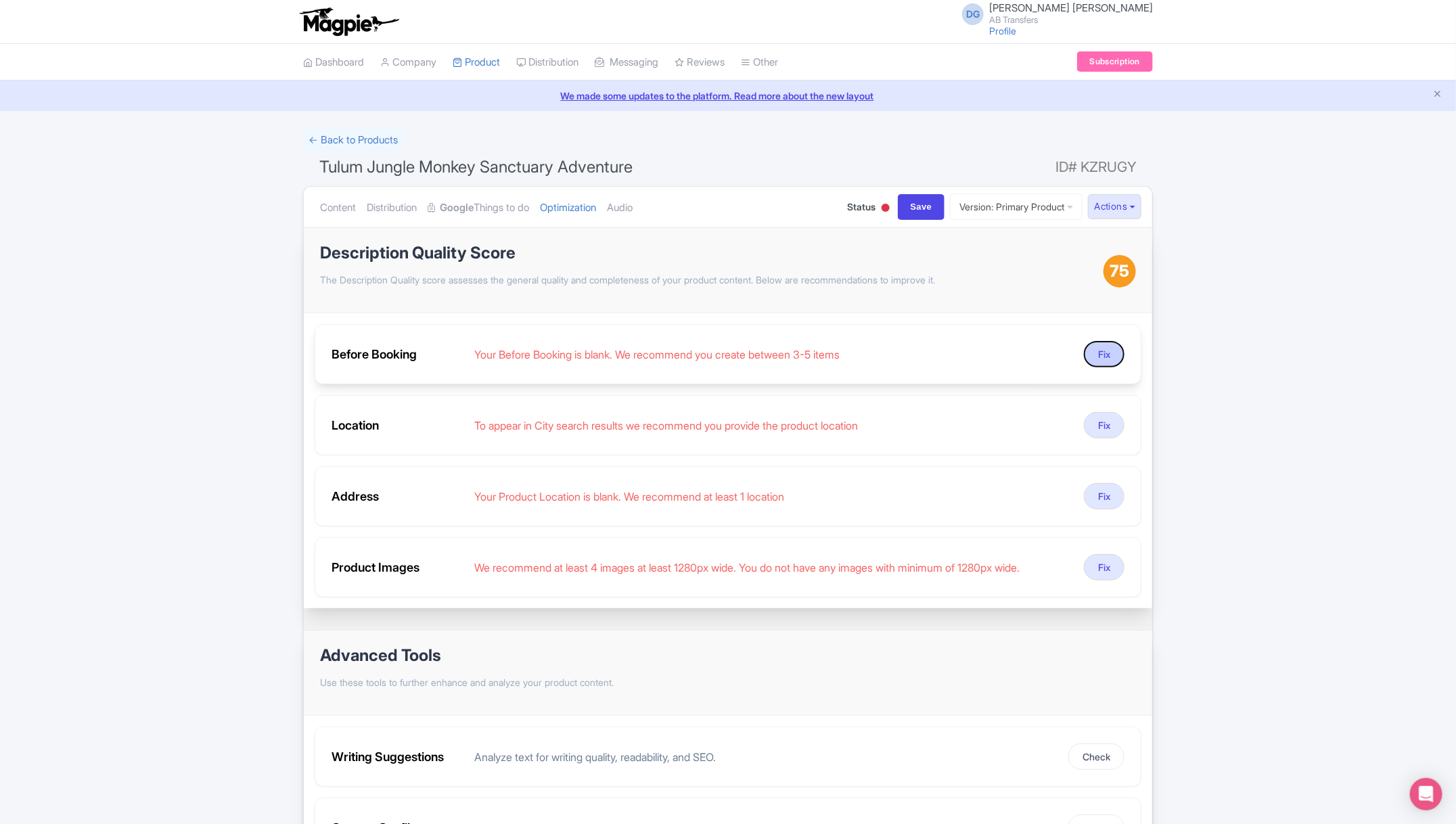
click at [1106, 351] on button "Fix" at bounding box center [1105, 354] width 41 height 26
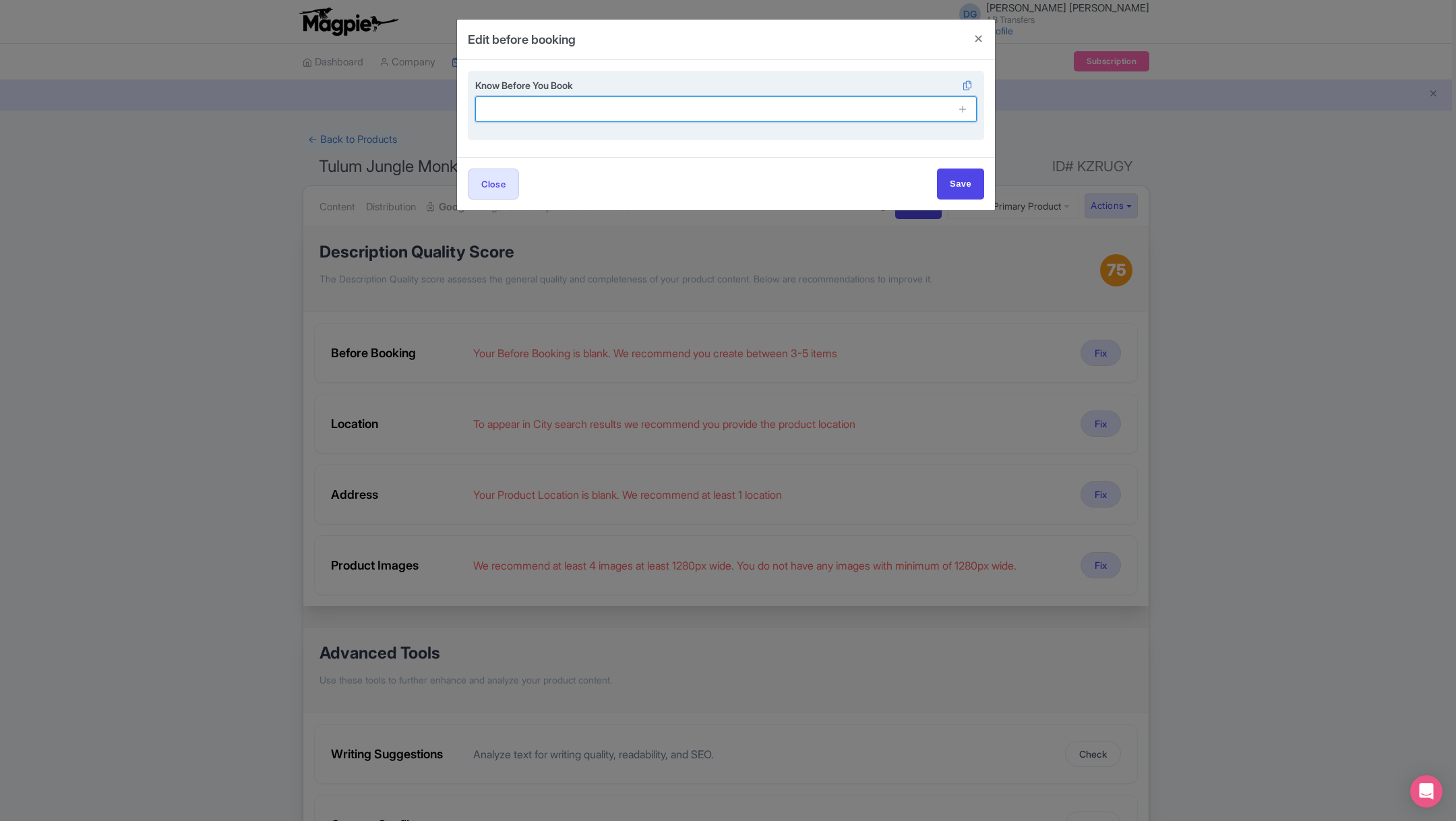
click at [728, 116] on input "text" at bounding box center [726, 110] width 502 height 25
type input "Children must be accompanied by an adult."
click at [963, 111] on icon at bounding box center [963, 109] width 10 height 10
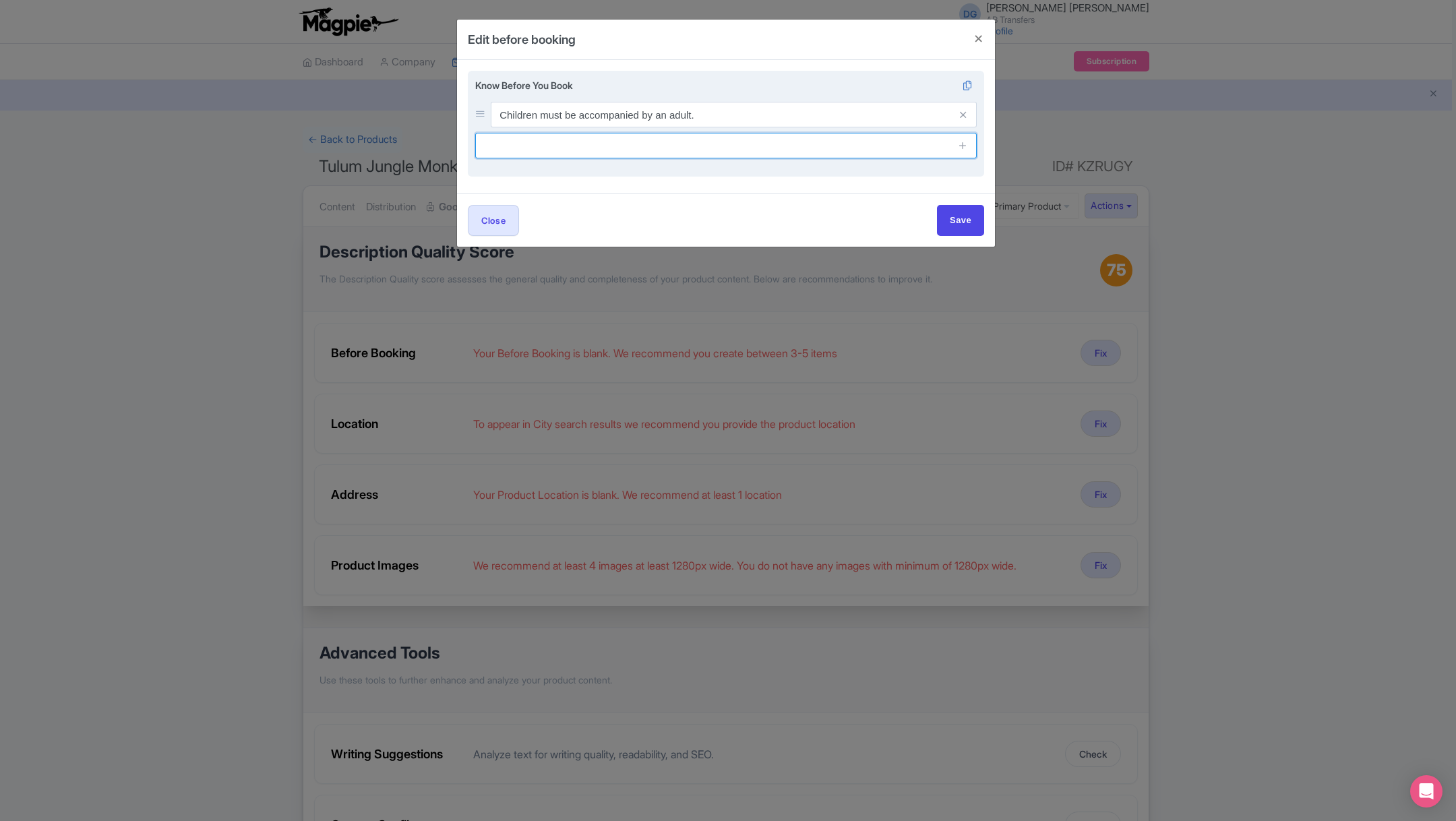
click at [700, 143] on input "text" at bounding box center [726, 145] width 502 height 25
paste input "Bring comfortable shoes, a hat, sunscreen, and a refillable water bottle."
type input "Bring comfortable shoes, a hat, sunscreen, and a refillable water bottle."
click at [960, 146] on icon at bounding box center [963, 145] width 10 height 10
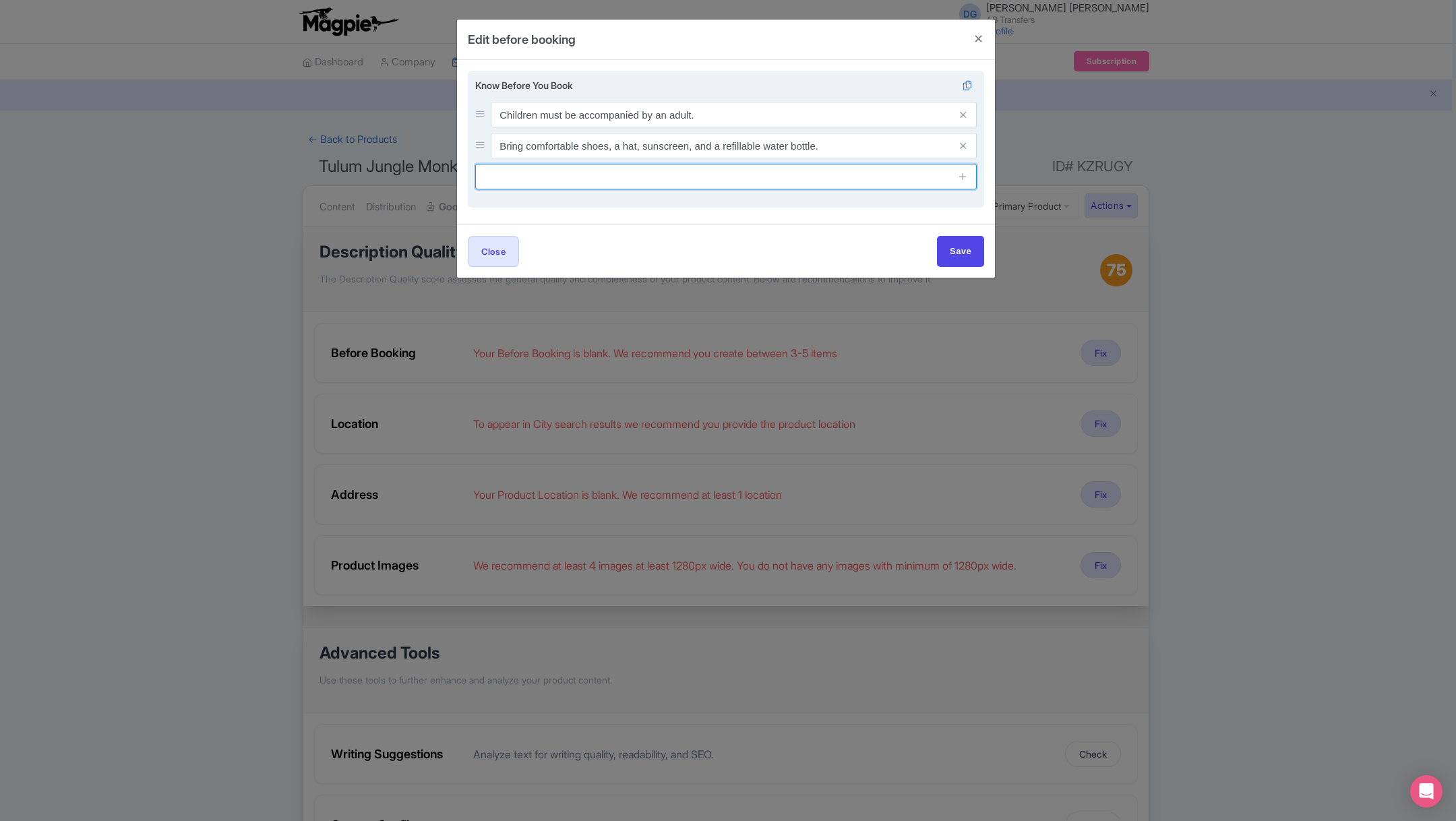
click at [540, 175] on input "text" at bounding box center [726, 177] width 502 height 25
paste input "This experience requires good weather; it may be rescheduled or refunded in cas…"
type input "This experience requires good weather; it may be rescheduled or refunded in cas…"
click at [966, 181] on icon at bounding box center [963, 177] width 10 height 10
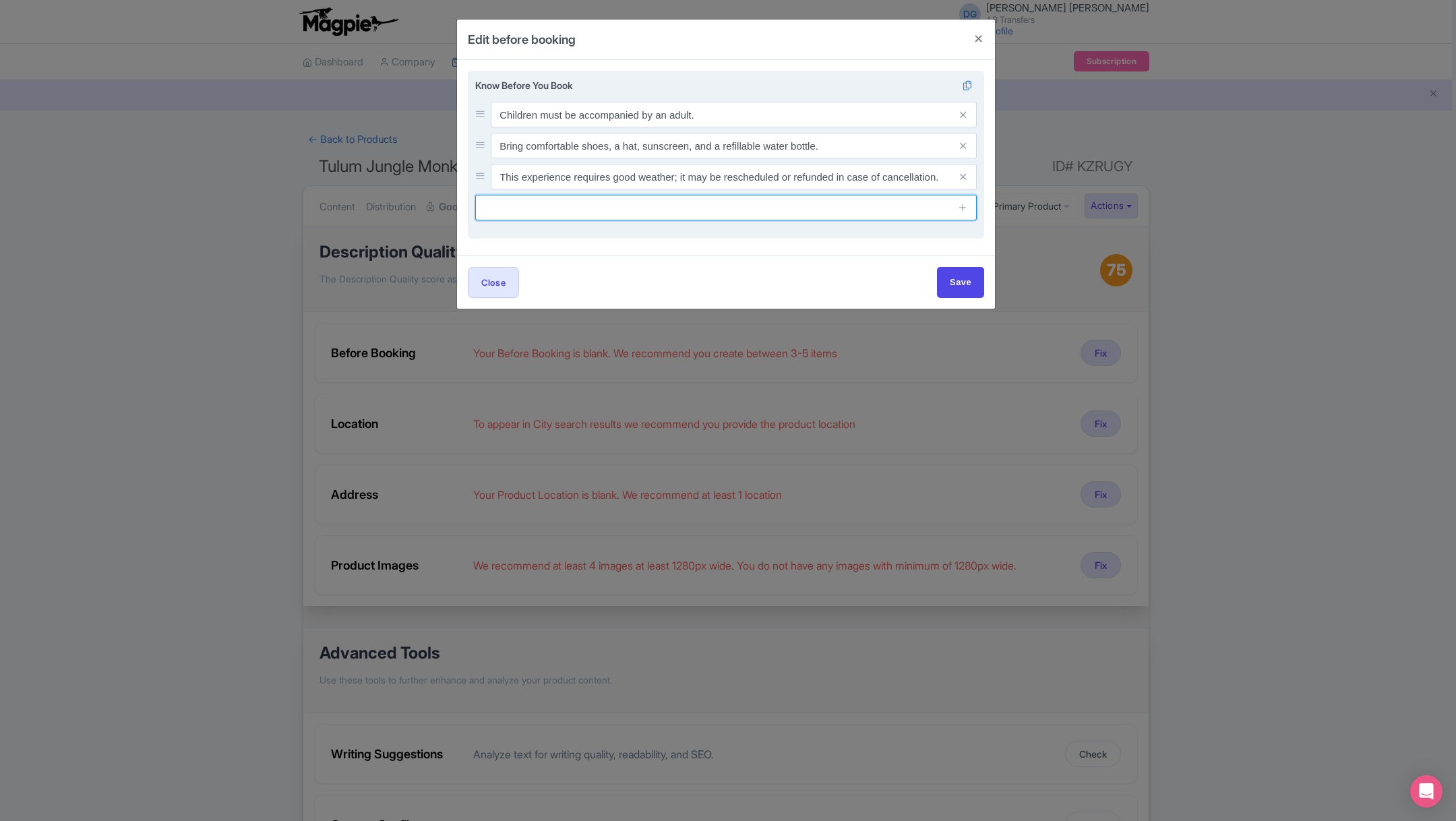
click at [537, 211] on input "text" at bounding box center [726, 207] width 502 height 25
paste input "Please provide your hotel or pickup location at the time of booking."
type input "Please provide your hotel or pickup location at the time of booking."
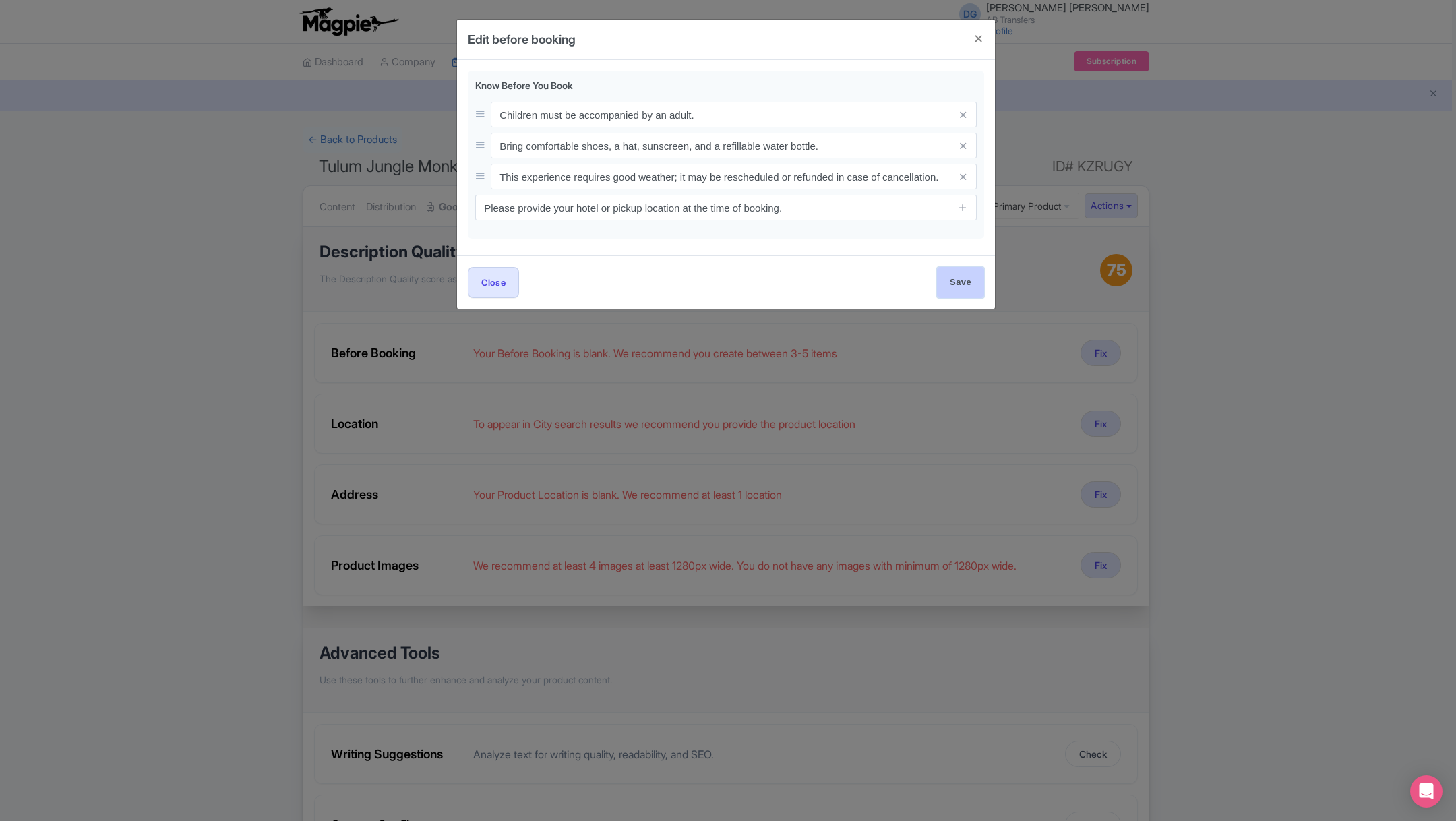
click at [952, 283] on input "Save" at bounding box center [960, 282] width 48 height 31
type input "Save"
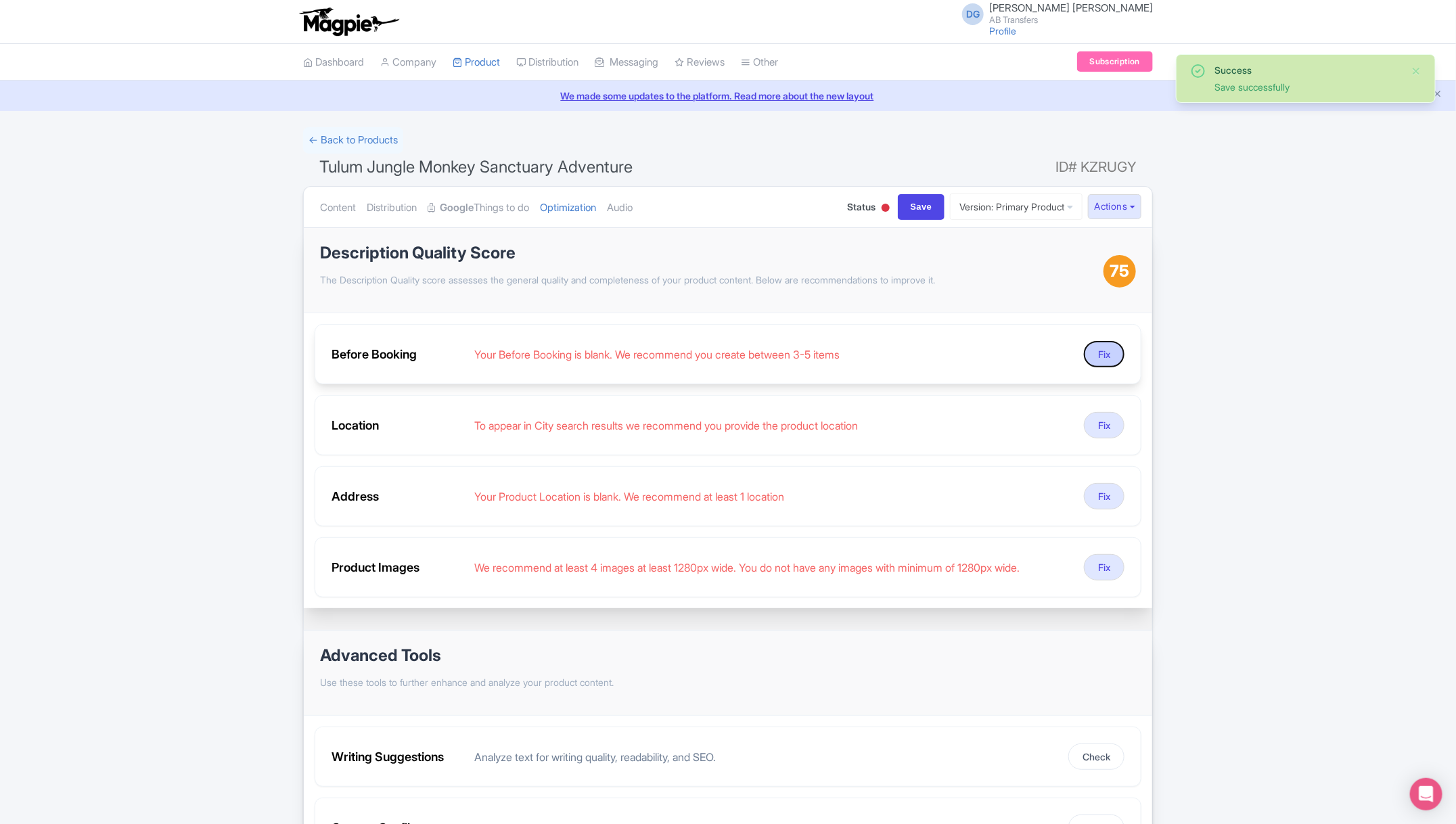
click at [1098, 353] on button "Fix" at bounding box center [1105, 354] width 41 height 26
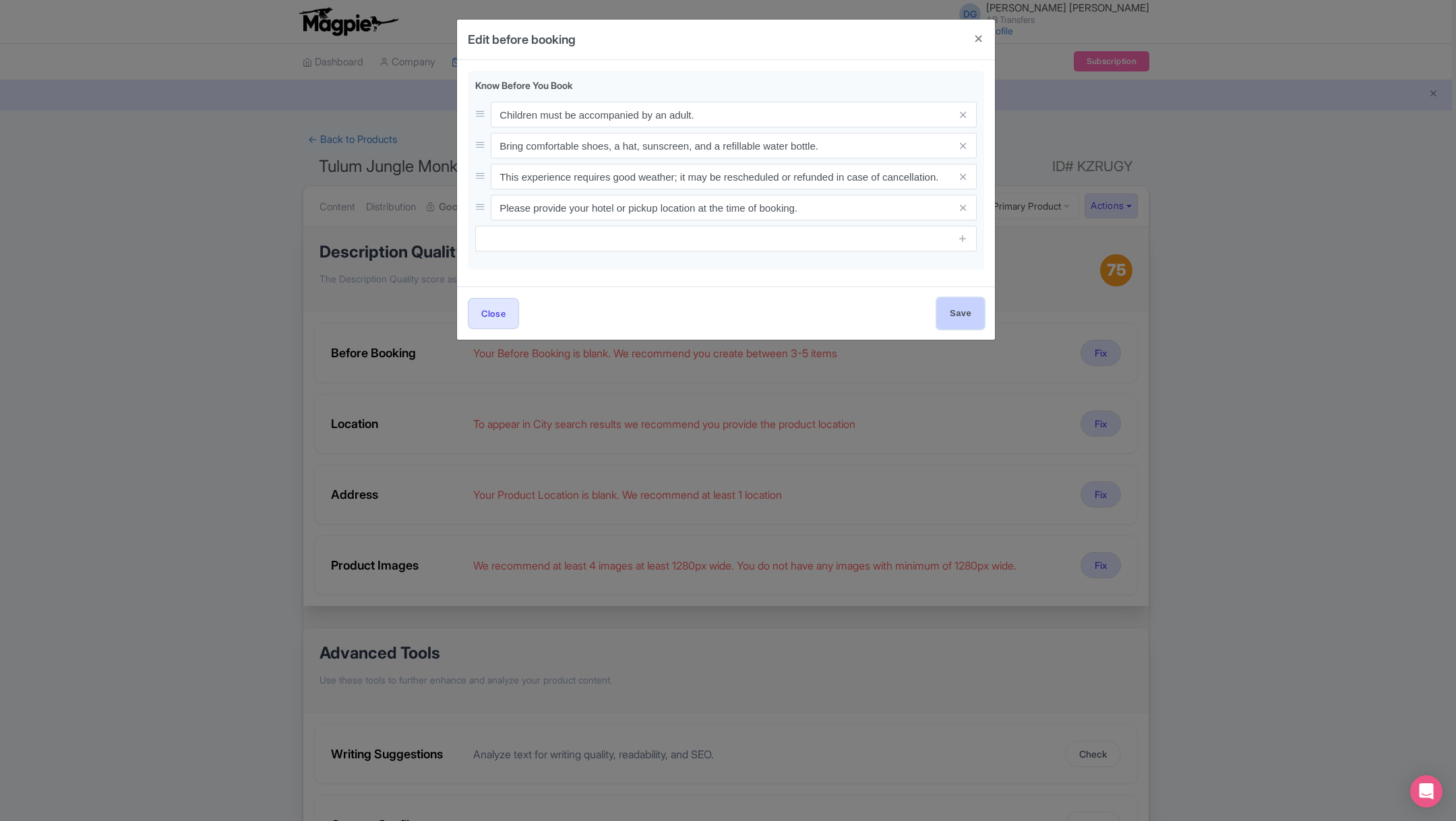
click at [945, 315] on input "Save" at bounding box center [960, 313] width 48 height 31
type input "Save"
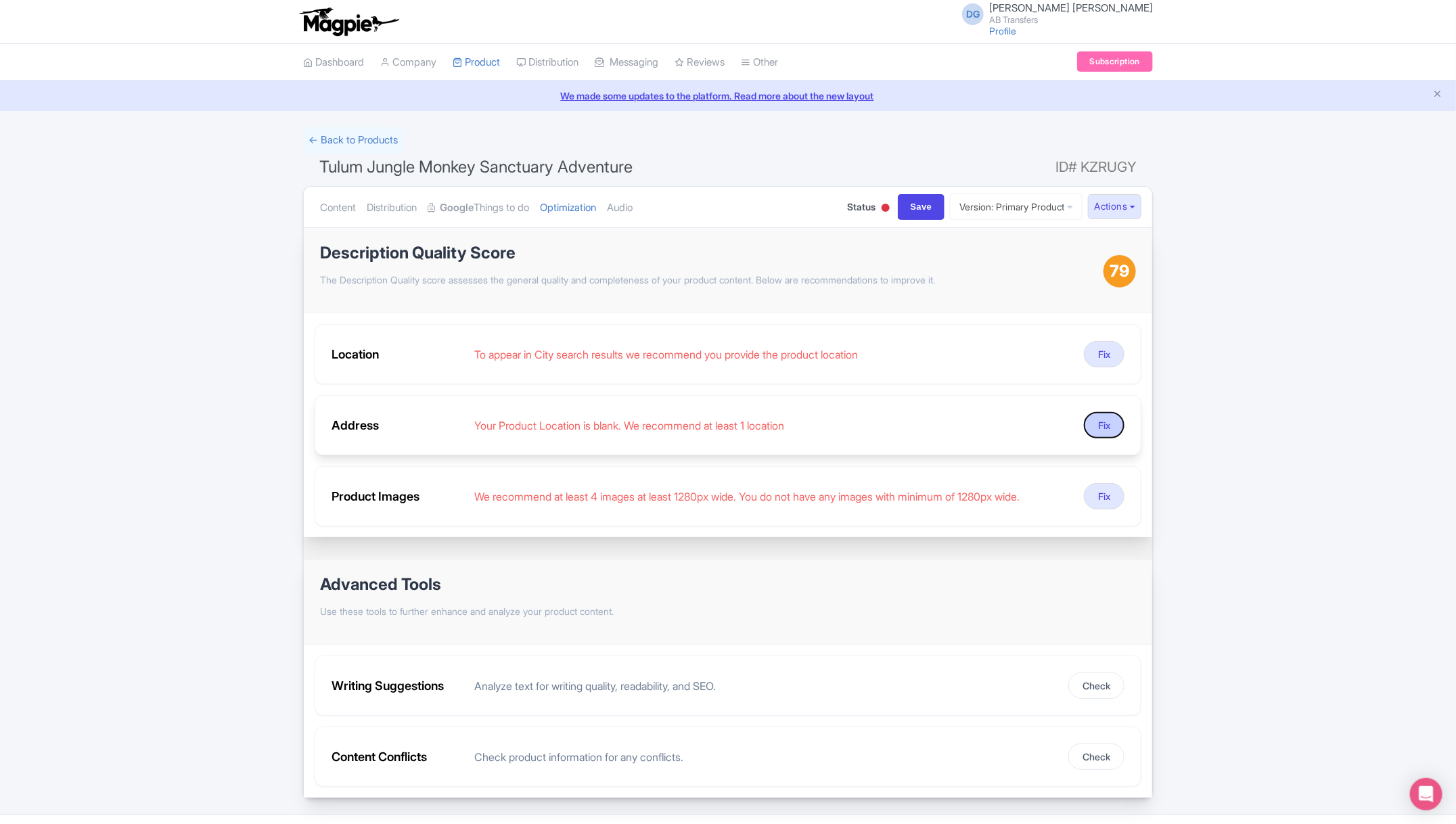
click at [1096, 422] on button "Fix" at bounding box center [1105, 424] width 41 height 26
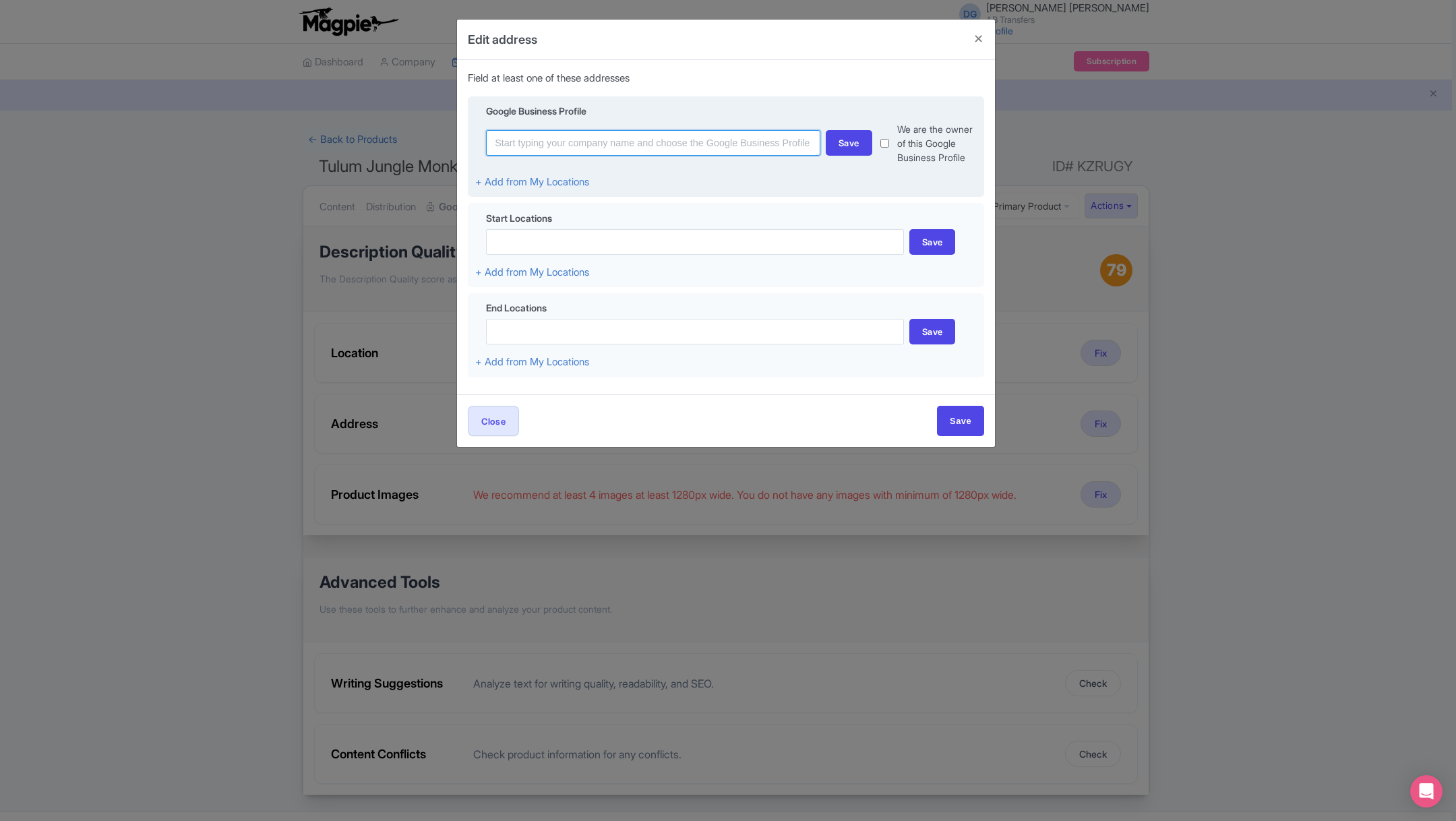
click at [590, 142] on input at bounding box center [653, 143] width 334 height 25
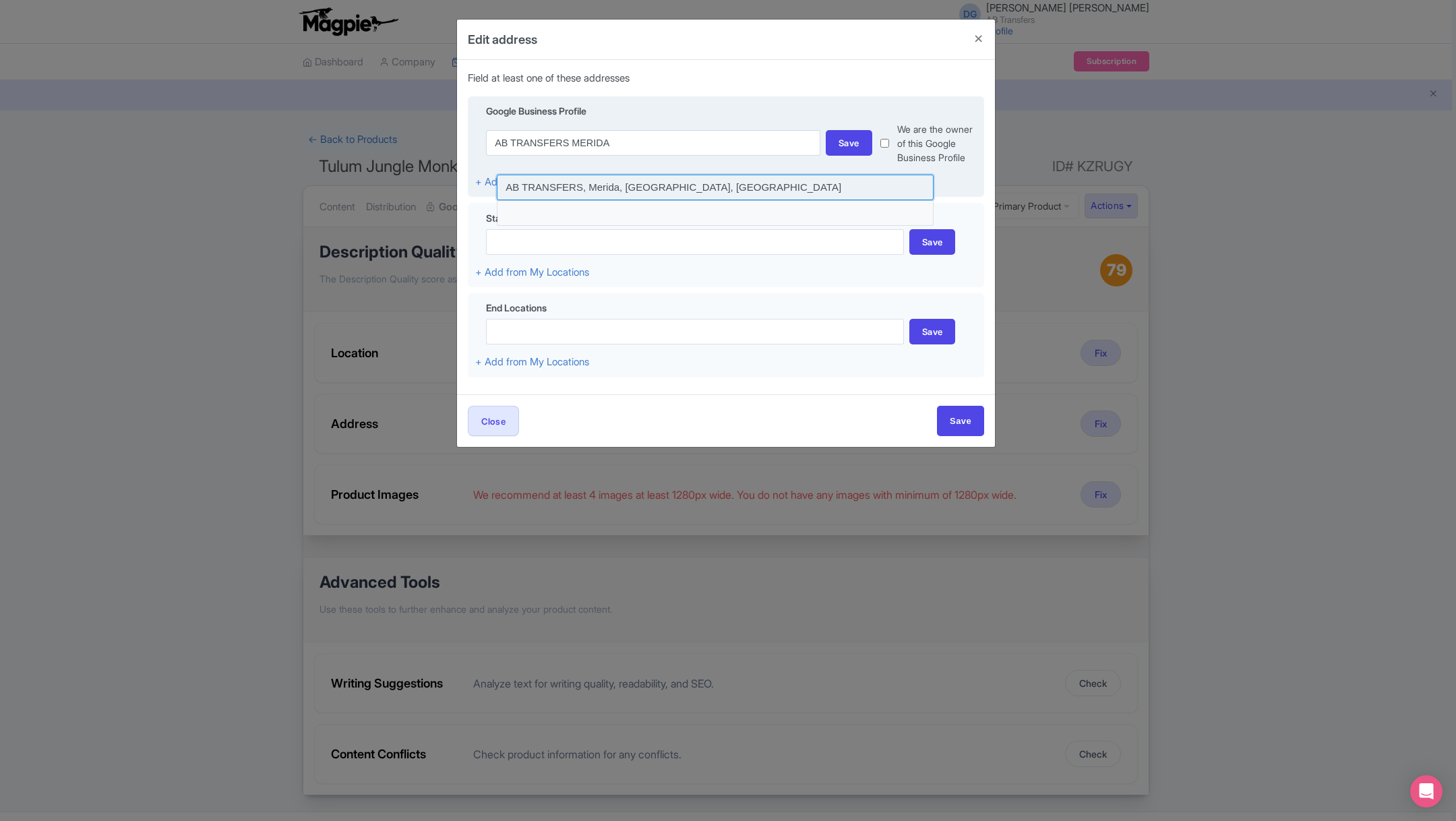
click at [572, 180] on input at bounding box center [715, 188] width 436 height 25
type input "AB TRANSFERS, Merida, Yucatan, Mexico"
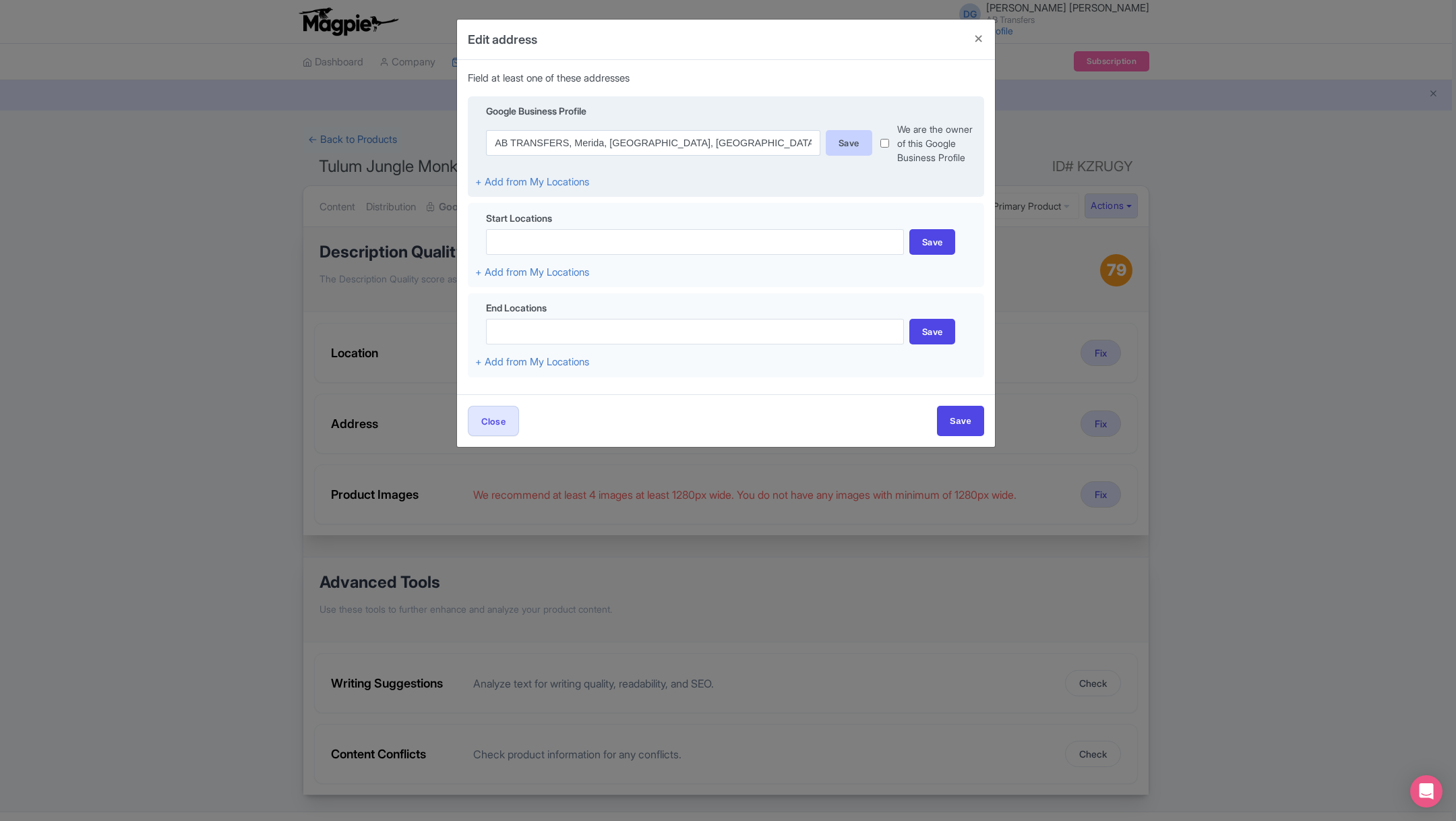
click at [839, 147] on div "Save" at bounding box center [848, 143] width 47 height 25
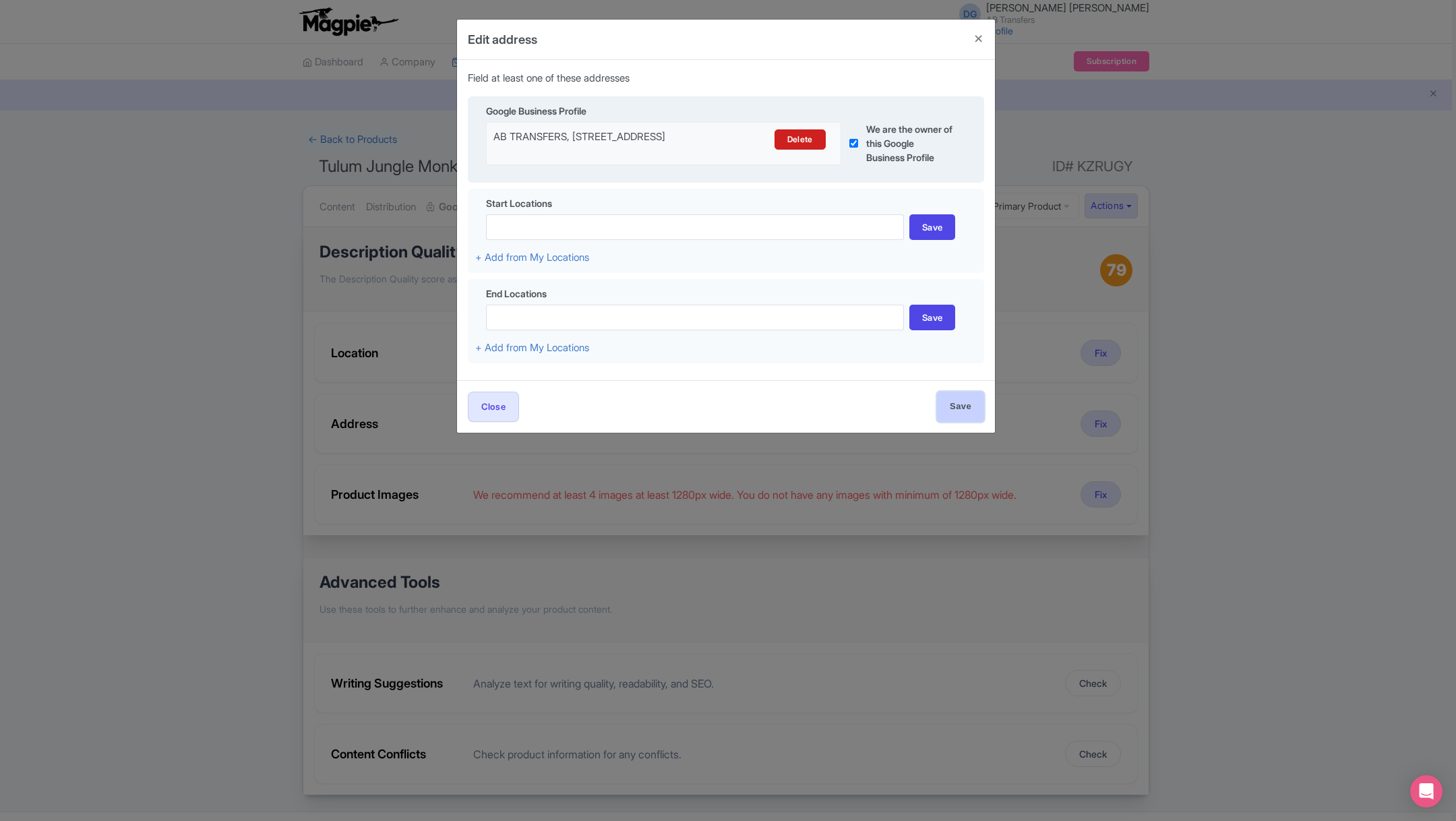
click at [947, 415] on input "Save" at bounding box center [960, 407] width 48 height 31
type input "Save"
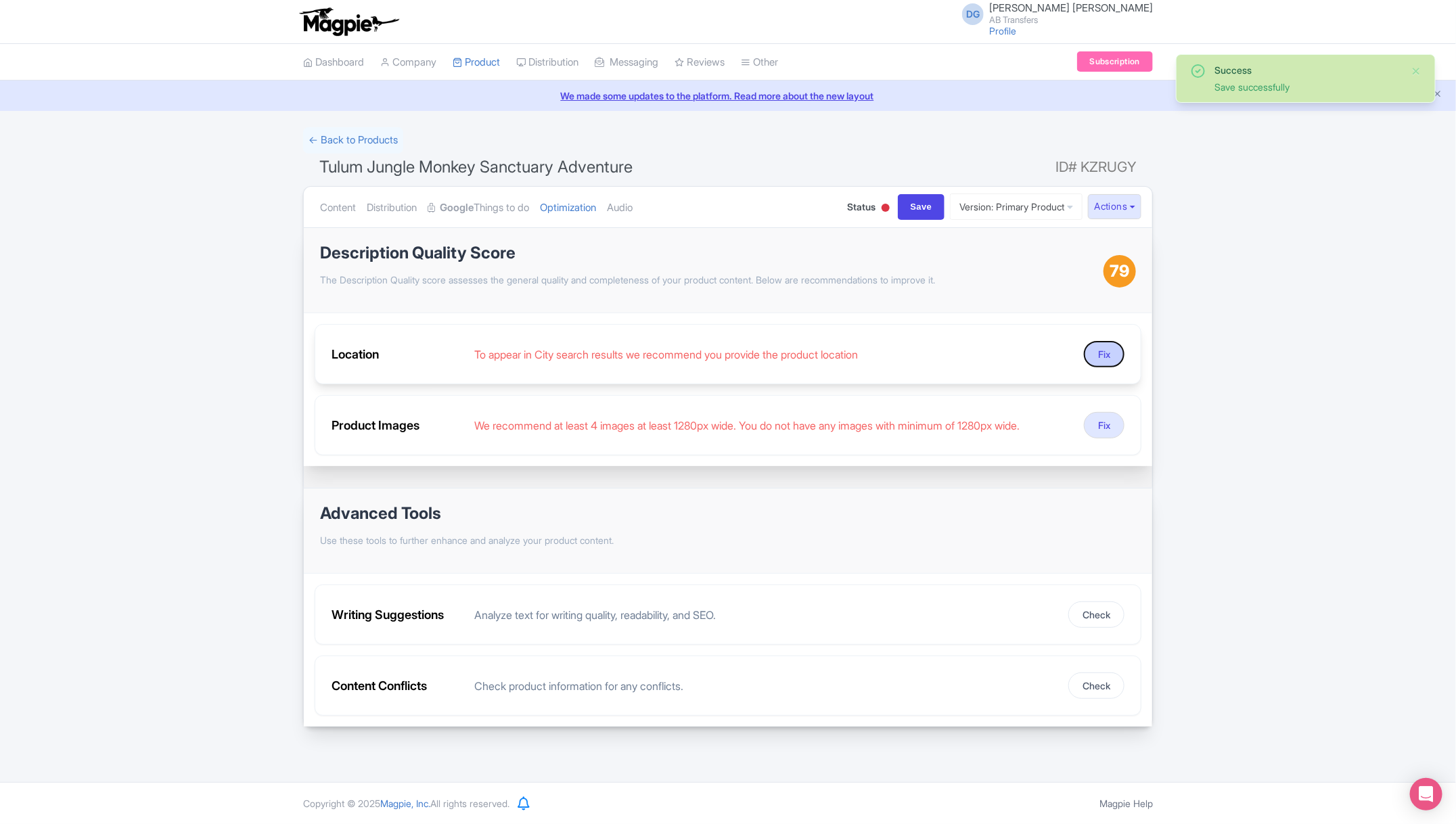
click at [1097, 354] on button "Fix" at bounding box center [1105, 354] width 41 height 26
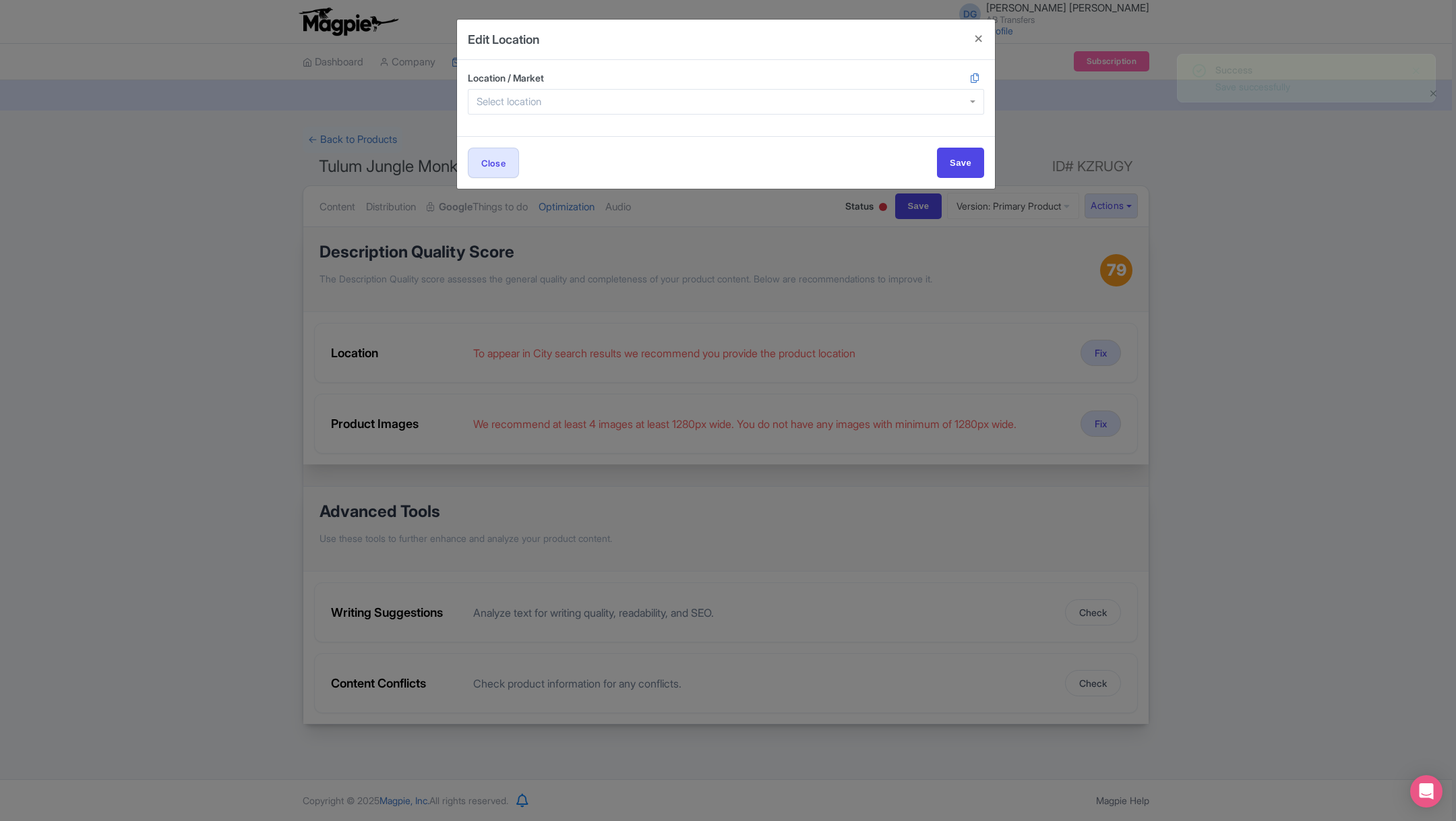
click at [590, 98] on div at bounding box center [726, 102] width 516 height 25
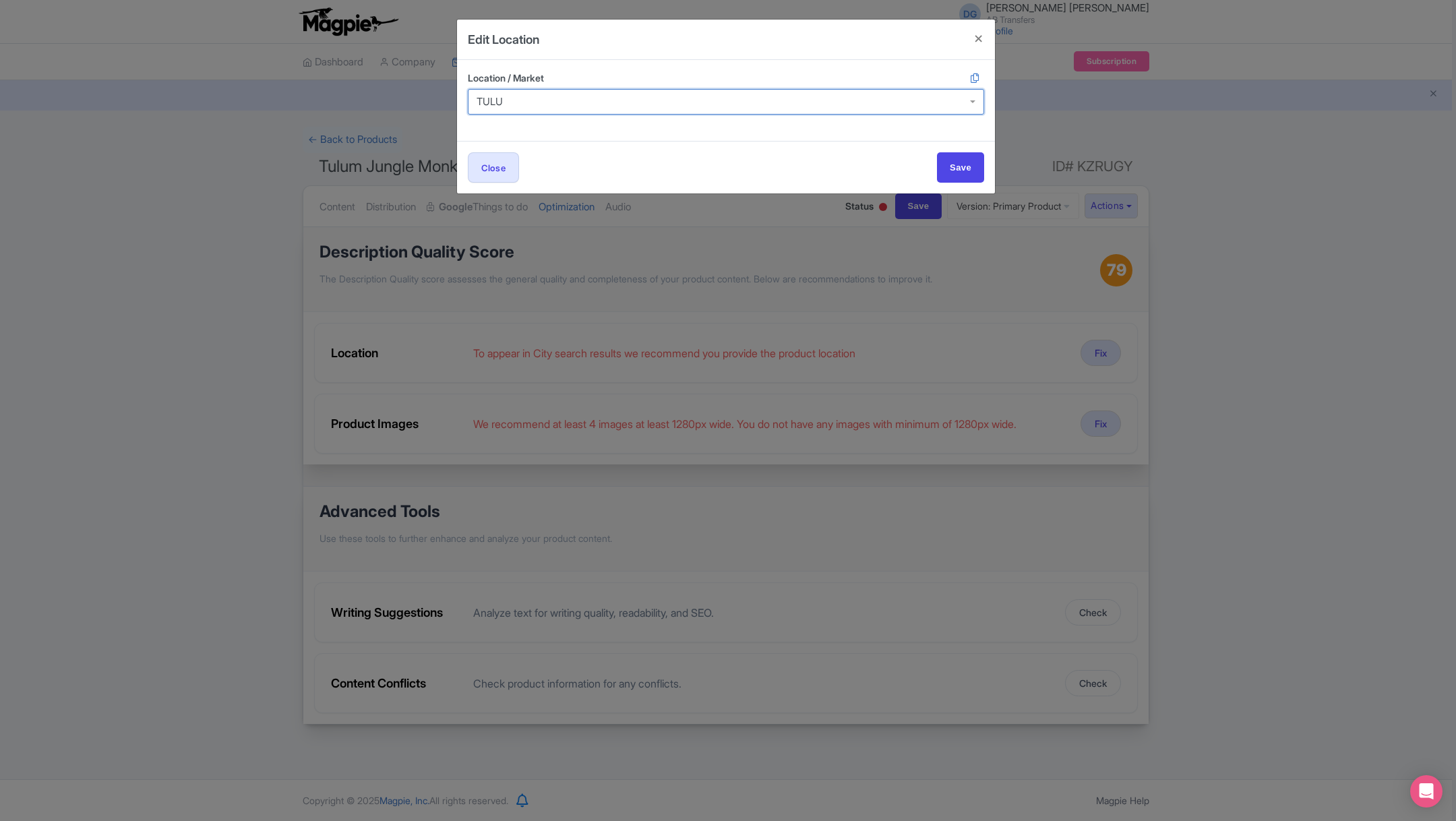
type input "TULUM"
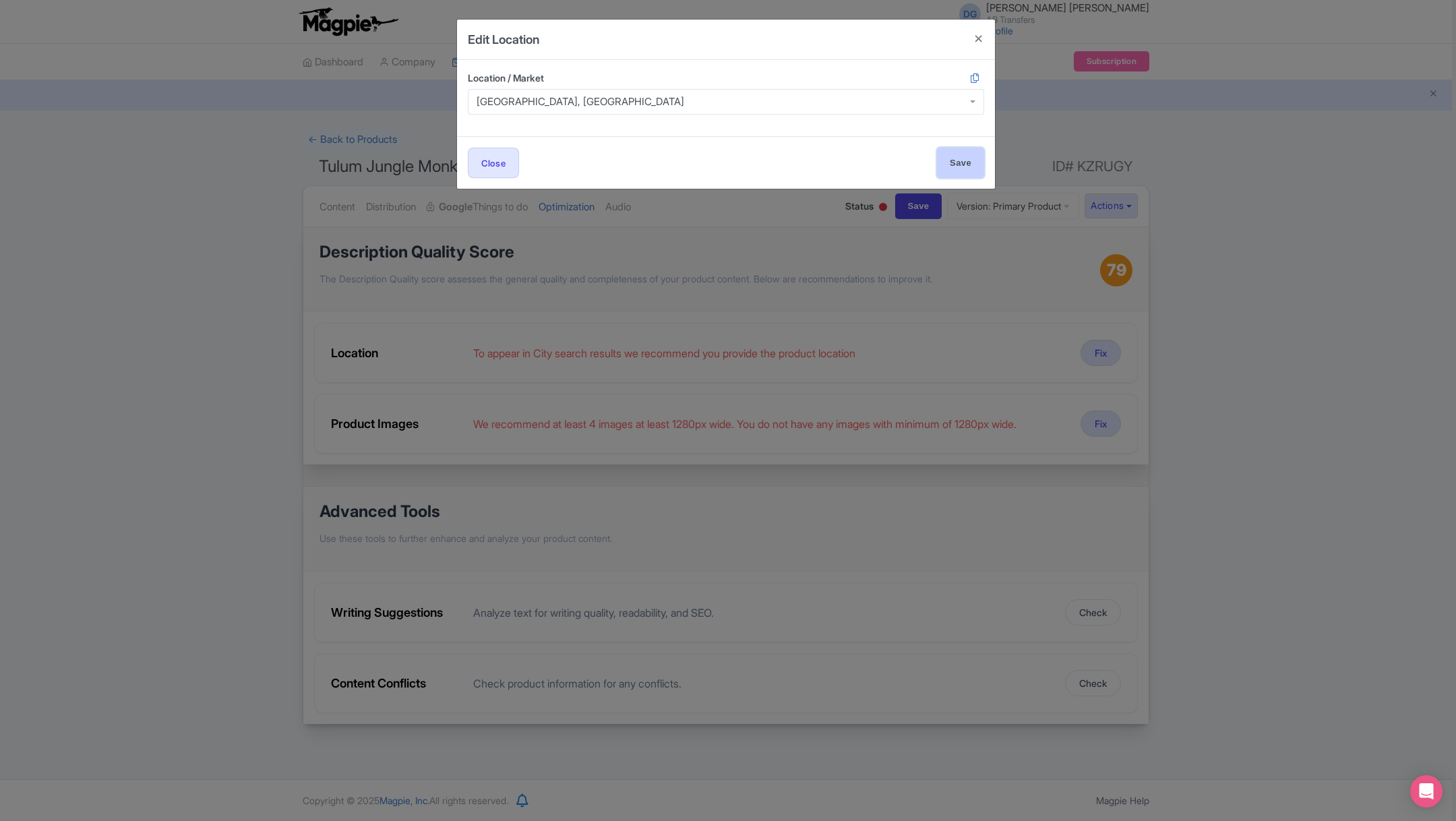
click at [950, 157] on input "Save" at bounding box center [960, 163] width 48 height 31
type input "Save"
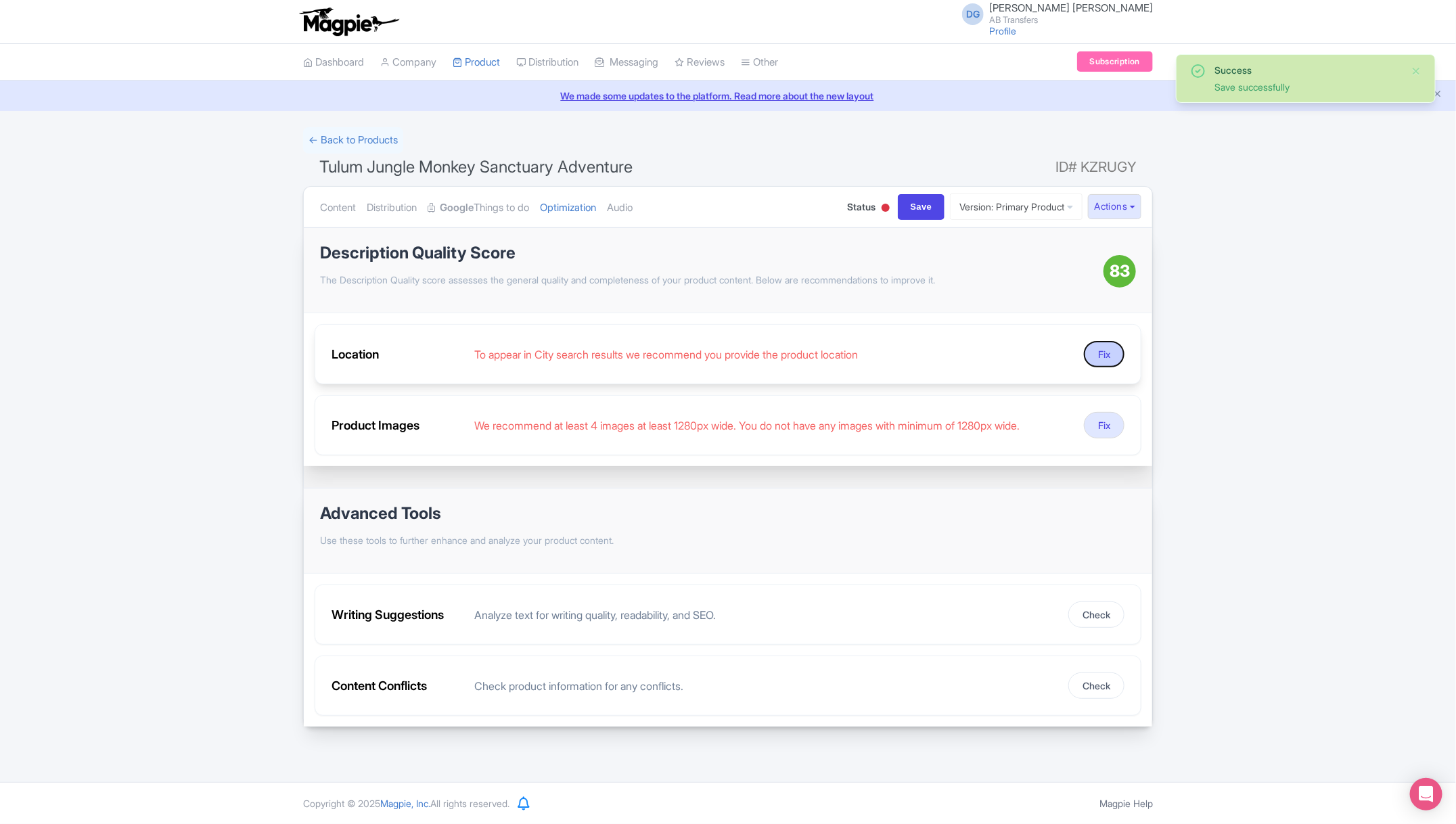
click at [1098, 360] on button "Fix" at bounding box center [1105, 354] width 41 height 26
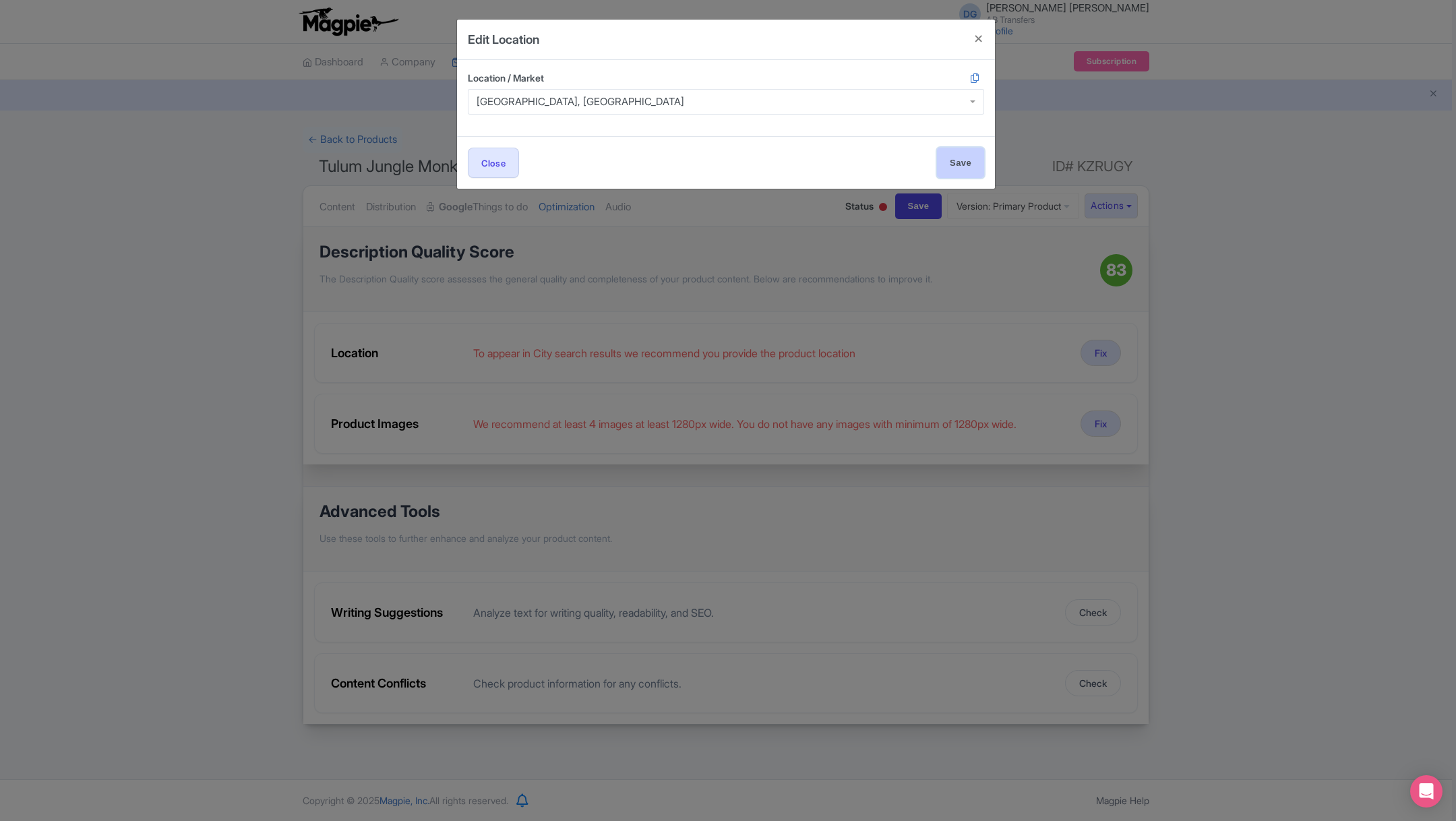
click at [959, 161] on input "Save" at bounding box center [960, 163] width 48 height 31
type input "Save"
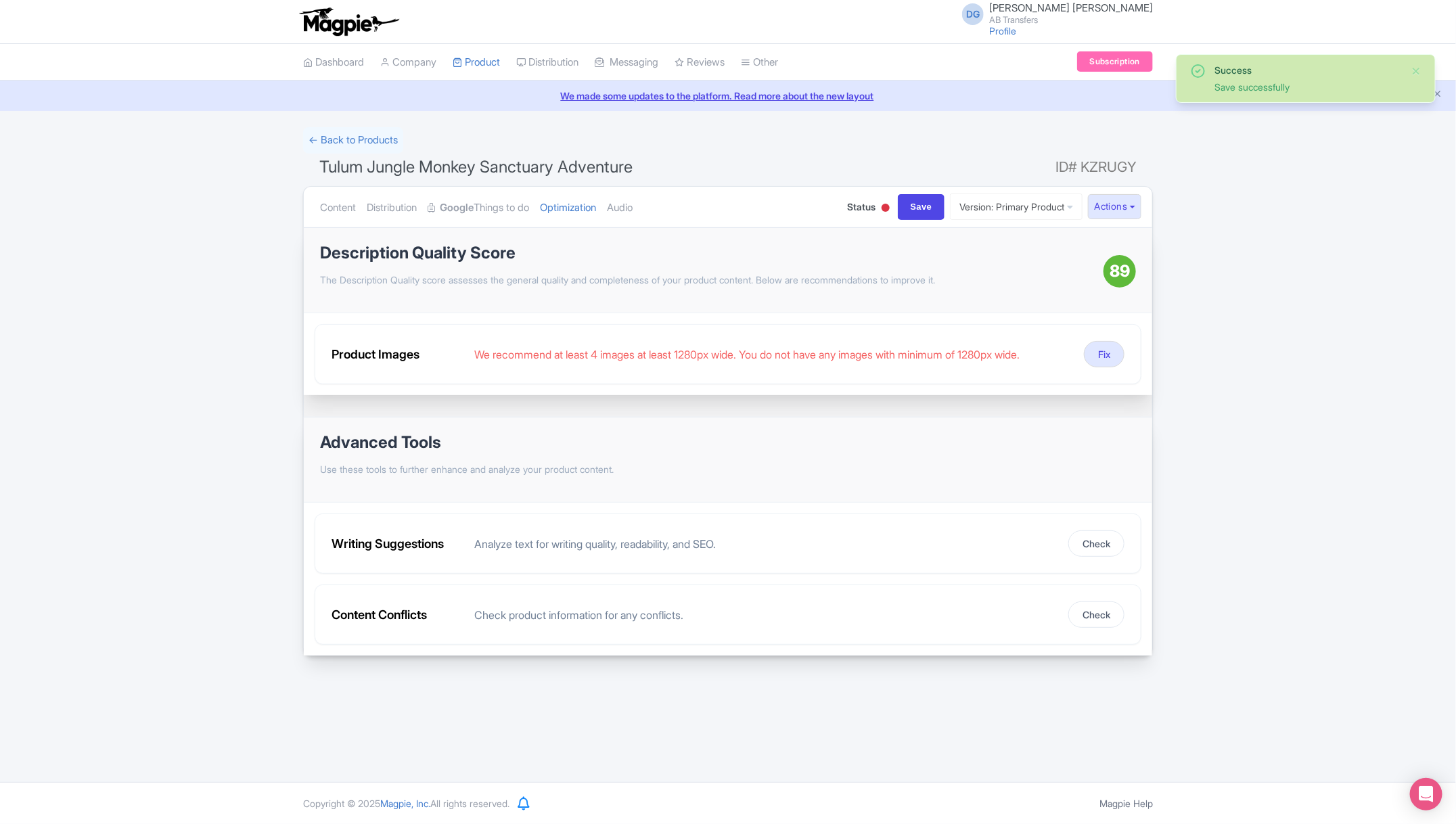
click at [879, 205] on div at bounding box center [886, 209] width 14 height 21
click at [841, 230] on div "Active" at bounding box center [852, 232] width 80 height 26
click at [905, 202] on input "Save" at bounding box center [922, 207] width 48 height 26
type input "Saving..."
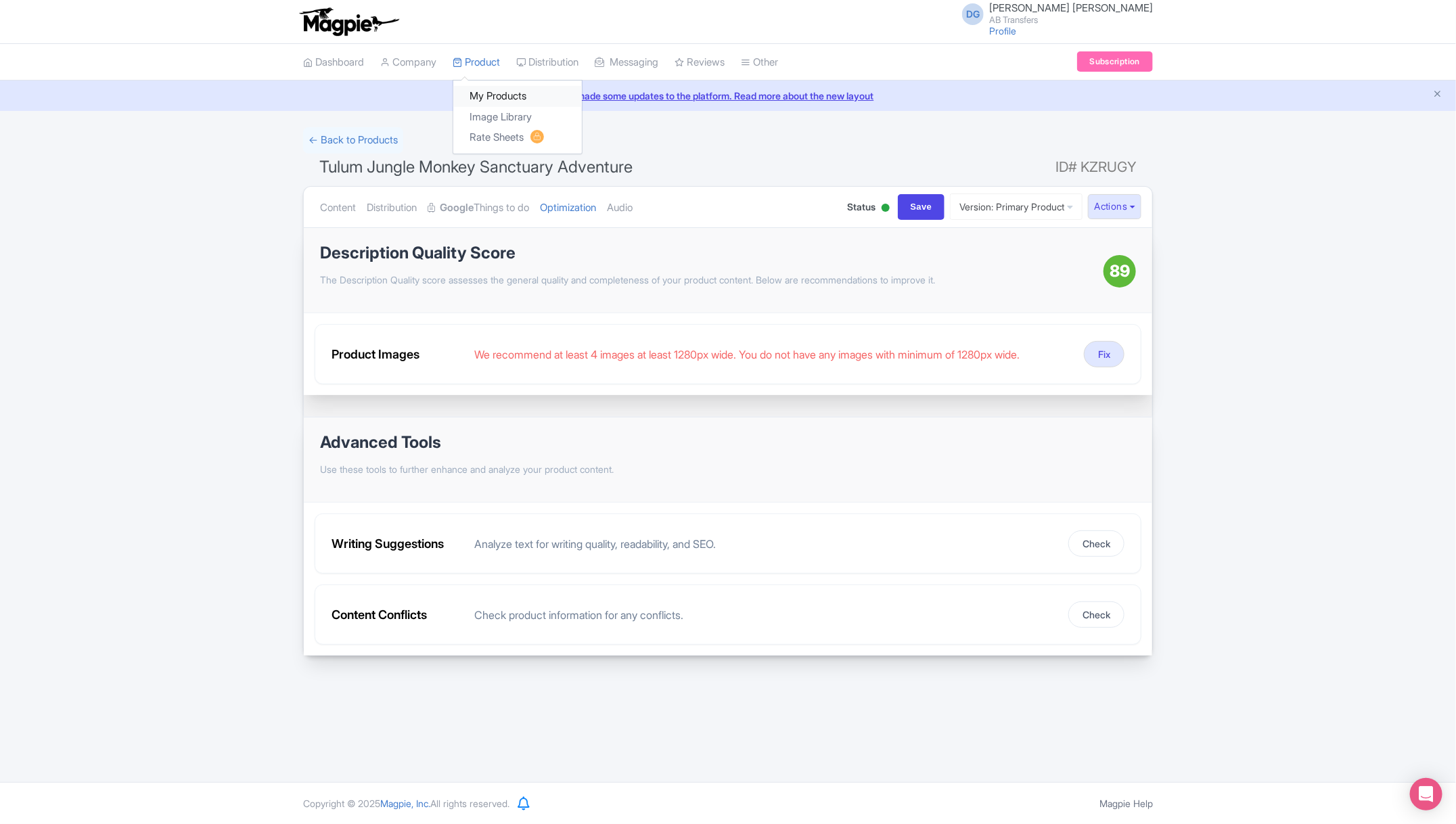
click at [488, 96] on link "My Products" at bounding box center [517, 96] width 129 height 21
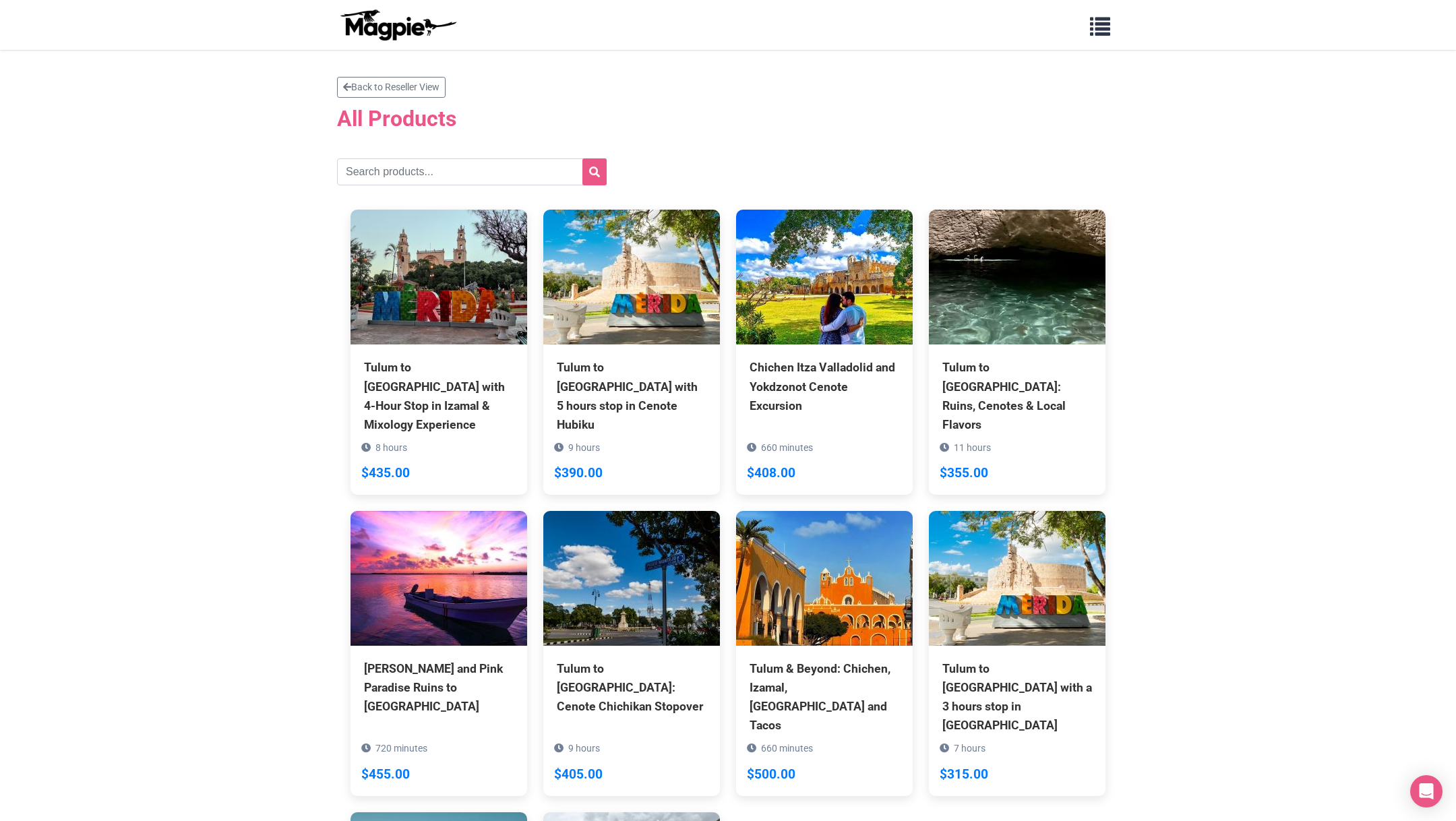
scroll to position [316, 0]
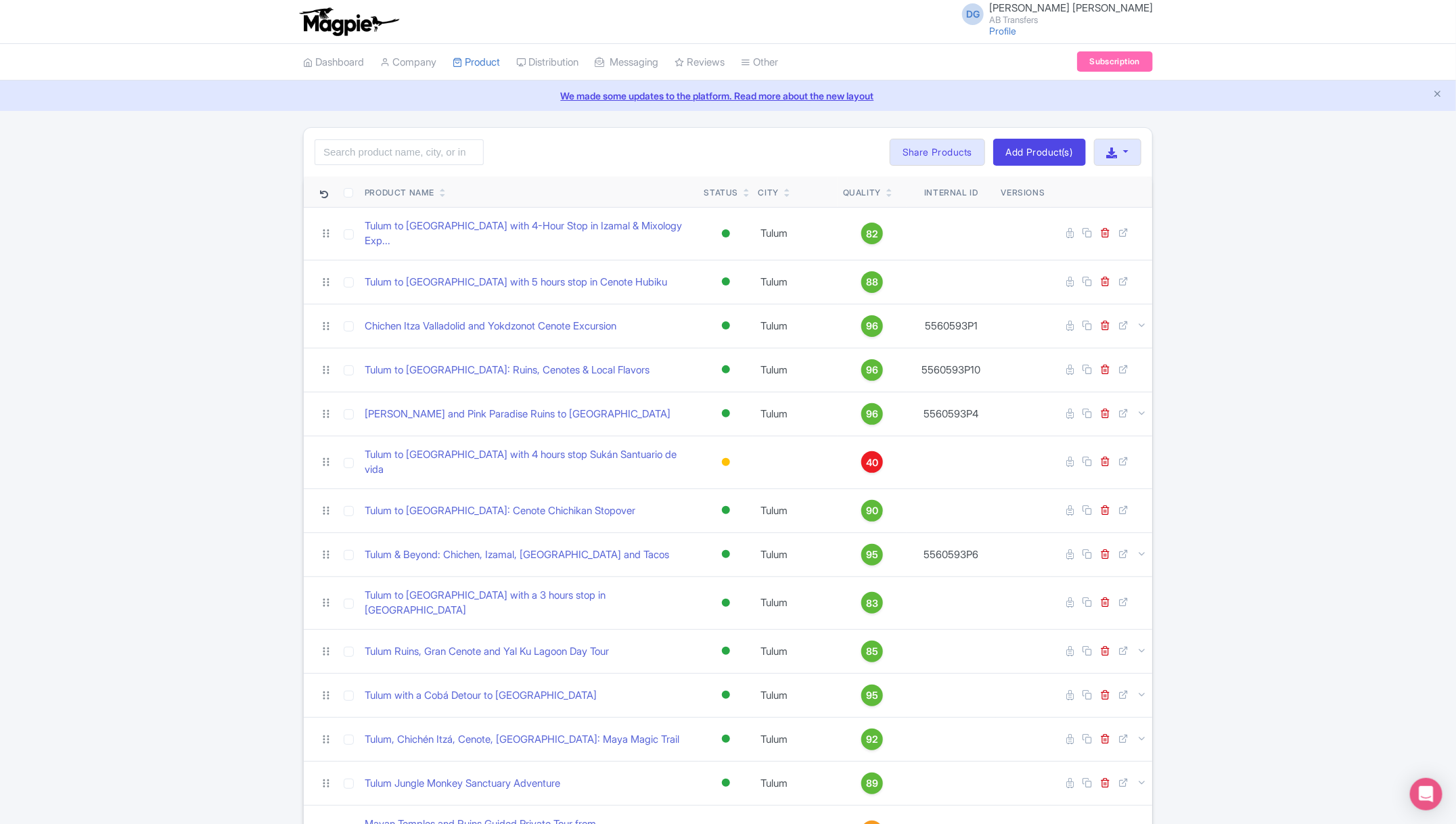
click at [146, 410] on div "Search Bulk Actions [GEOGRAPHIC_DATA] Add to Collection Share Products Add to C…" at bounding box center [728, 536] width 1456 height 819
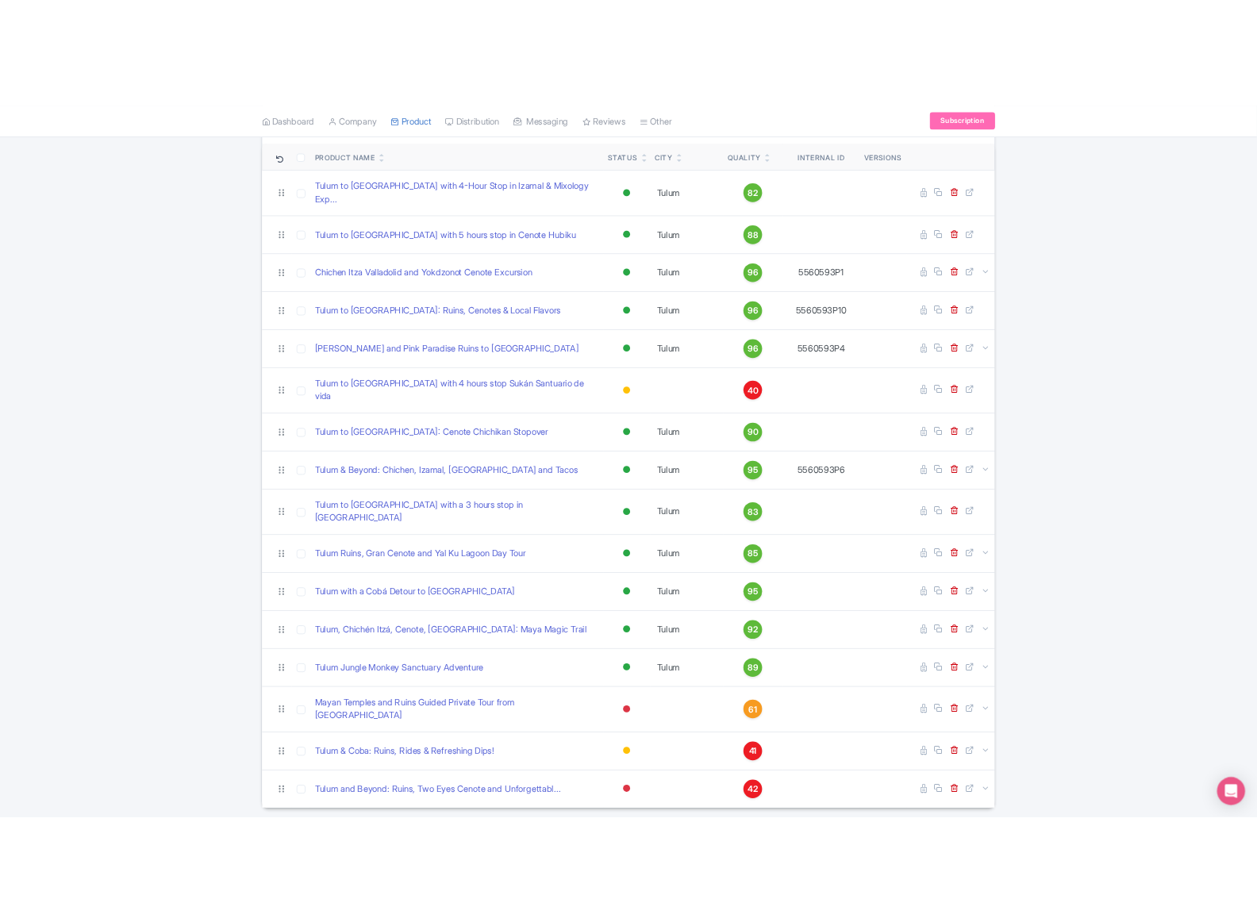
scroll to position [165, 0]
